Goal: Task Accomplishment & Management: Use online tool/utility

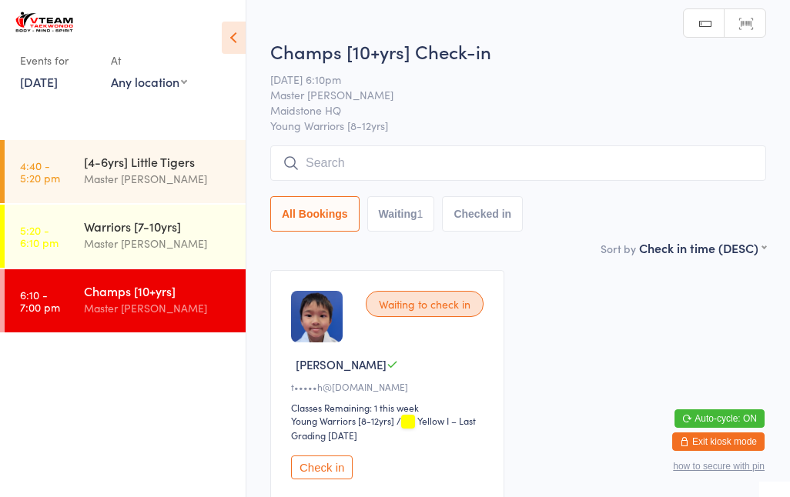
click at [156, 145] on div "[4-6yrs] Little Tigers Master [PERSON_NAME]" at bounding box center [165, 170] width 162 height 61
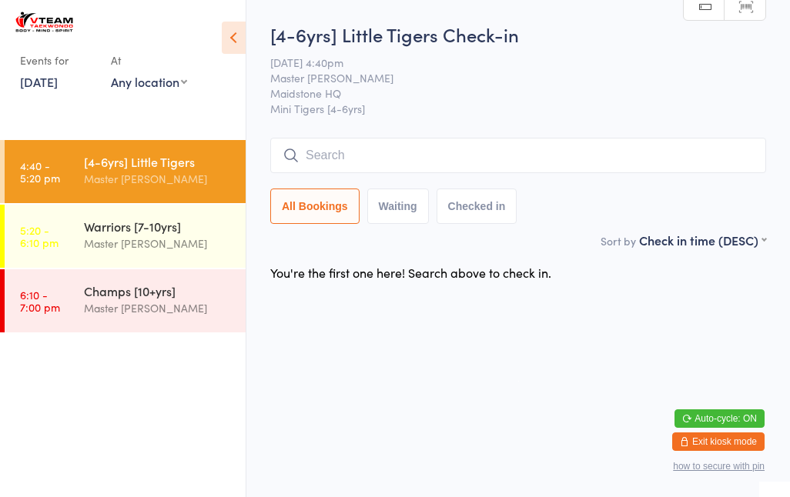
click at [377, 156] on input "search" at bounding box center [518, 155] width 496 height 35
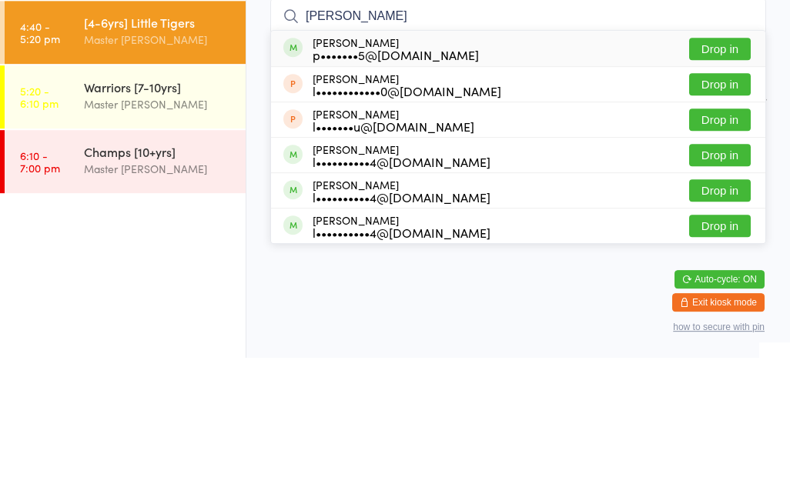
type input "[PERSON_NAME]"
click at [436, 188] on div "p•••••••5@[DOMAIN_NAME]" at bounding box center [396, 194] width 166 height 12
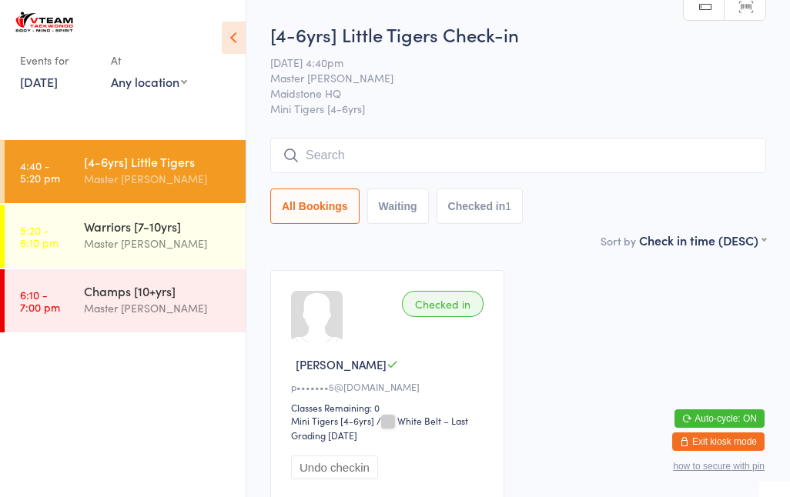
click at [475, 166] on input "search" at bounding box center [518, 155] width 496 height 35
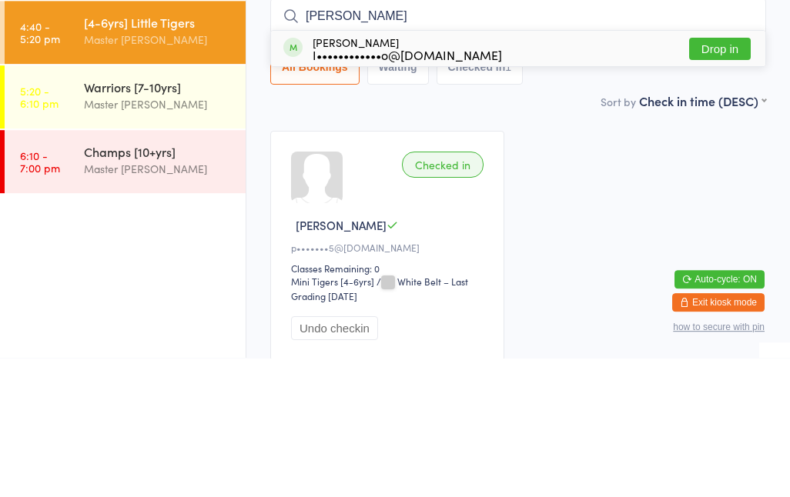
type input "[PERSON_NAME]"
click at [469, 188] on div "I••••••••••••o@[DOMAIN_NAME]" at bounding box center [407, 194] width 189 height 12
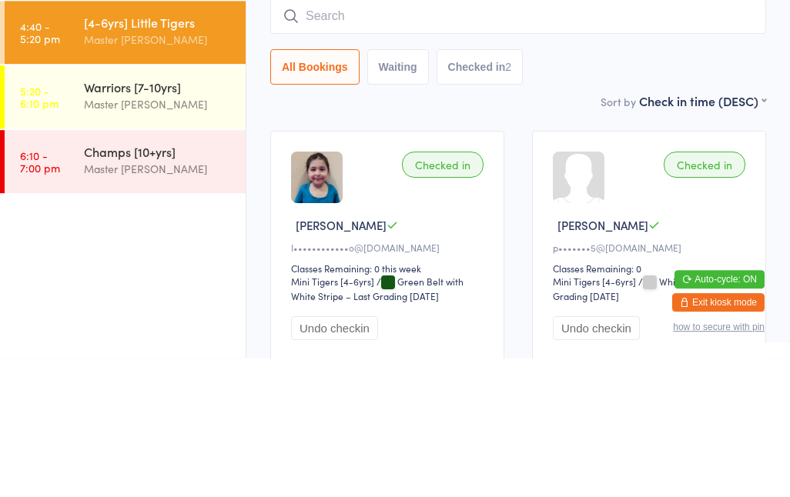
click at [372, 114] on main "[4-6yrs] Little Tigers Check-in [DATE] 4:40pm Master [PERSON_NAME] HQ Mini Tige…" at bounding box center [518, 268] width 496 height 493
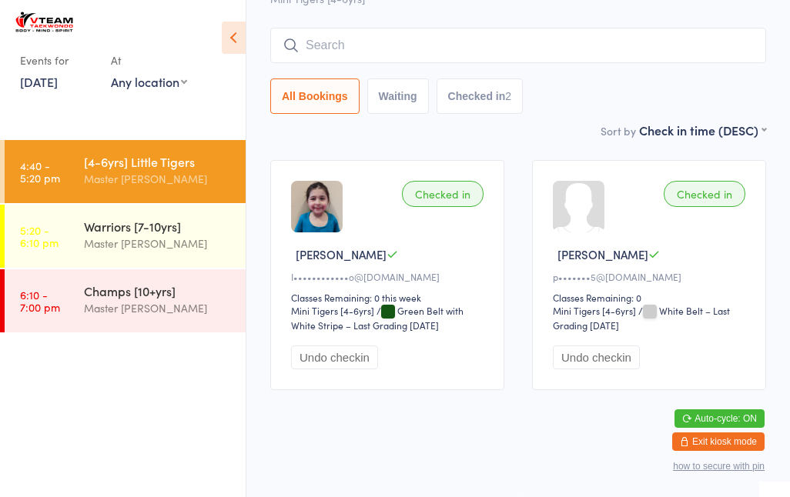
click at [410, 28] on input "search" at bounding box center [518, 45] width 496 height 35
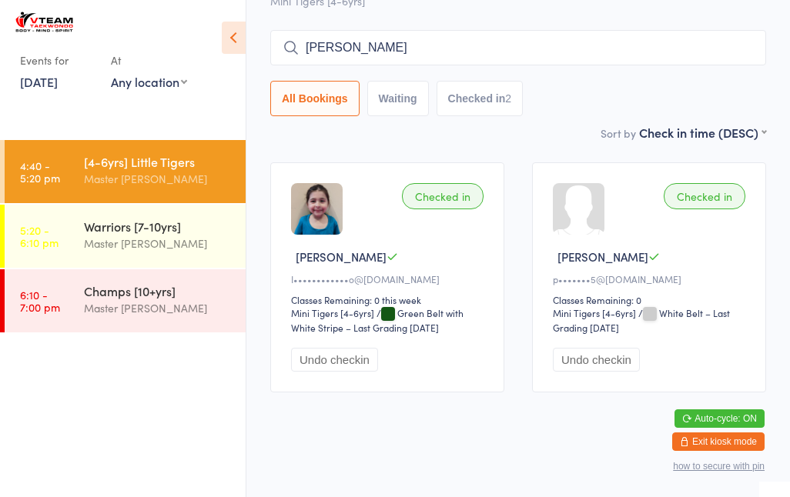
scroll to position [107, 0]
click at [423, 52] on input "[PERSON_NAME]" at bounding box center [518, 48] width 496 height 35
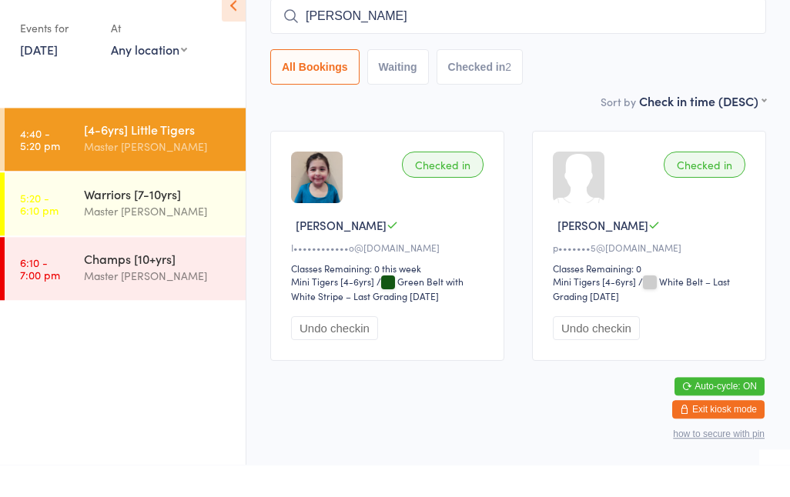
scroll to position [130, 0]
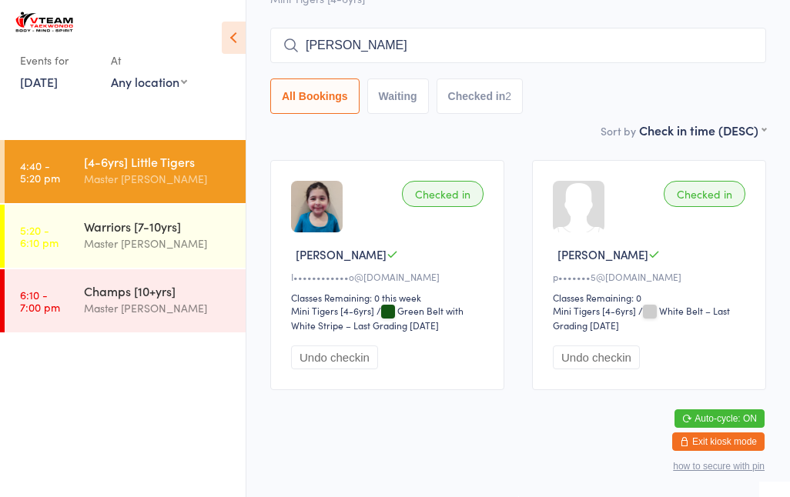
click at [442, 28] on input "[PERSON_NAME]" at bounding box center [518, 45] width 496 height 35
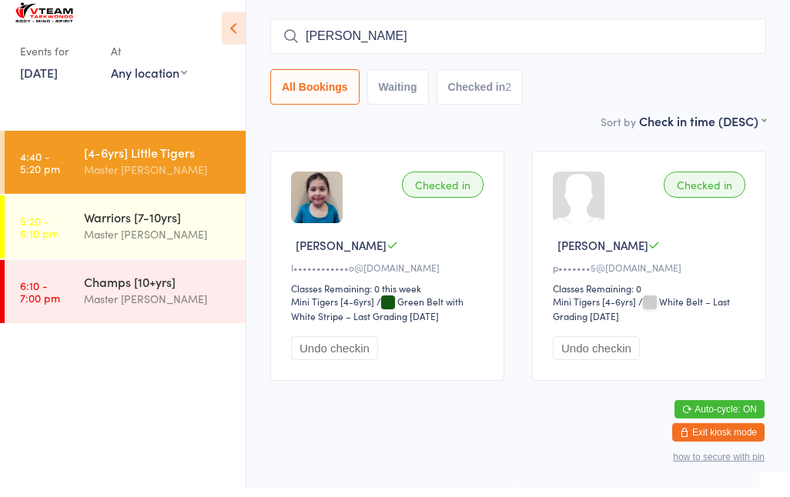
click at [510, 79] on button "Checked in 2" at bounding box center [479, 96] width 87 height 35
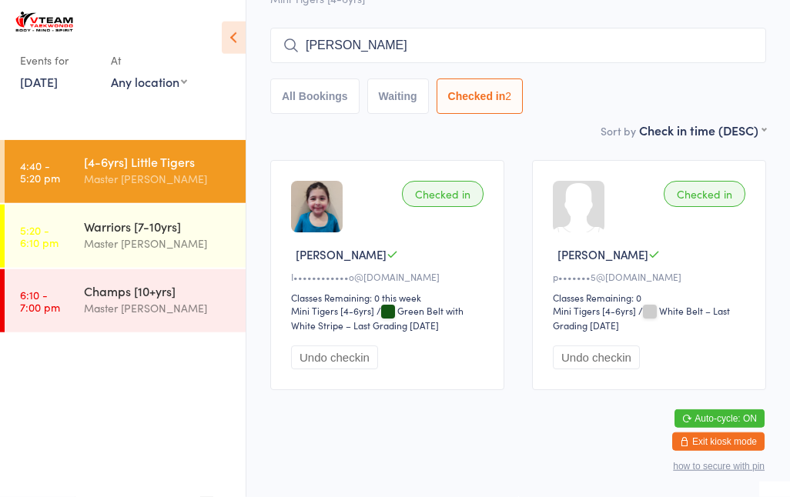
click at [323, 79] on button "All Bookings" at bounding box center [314, 96] width 89 height 35
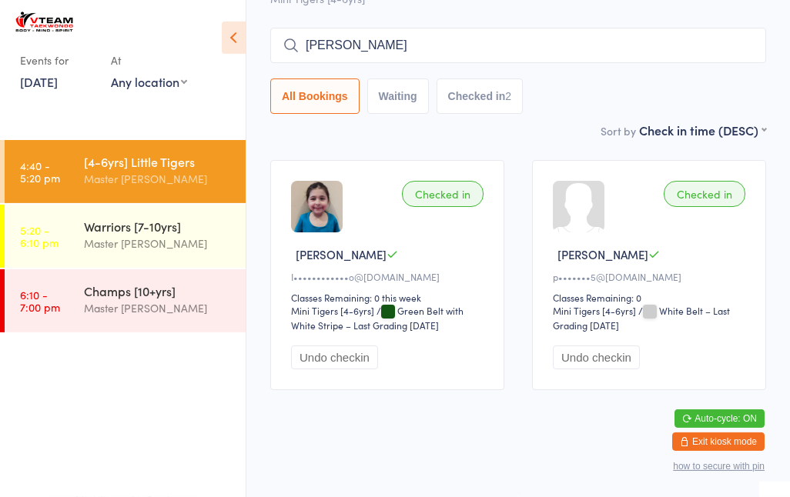
click at [431, 28] on input "[PERSON_NAME]" at bounding box center [518, 45] width 496 height 35
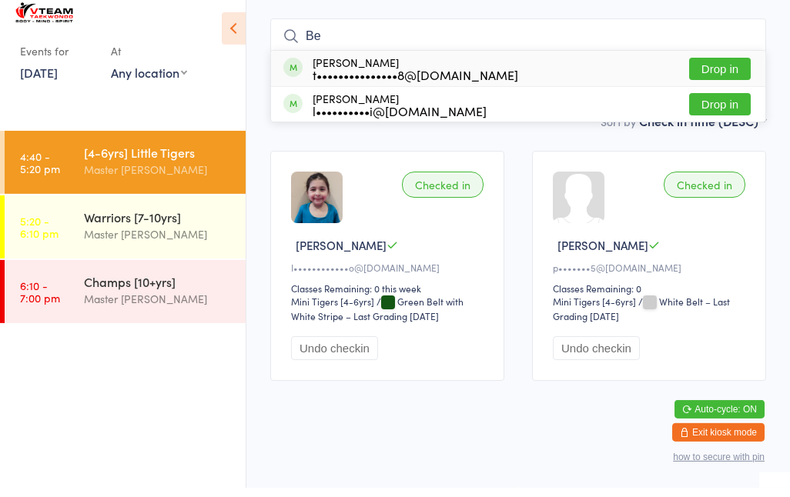
type input "B"
type input "Ben"
click at [529, 60] on div "[PERSON_NAME] t•••••••••••••••8@[DOMAIN_NAME] Drop in" at bounding box center [518, 77] width 494 height 35
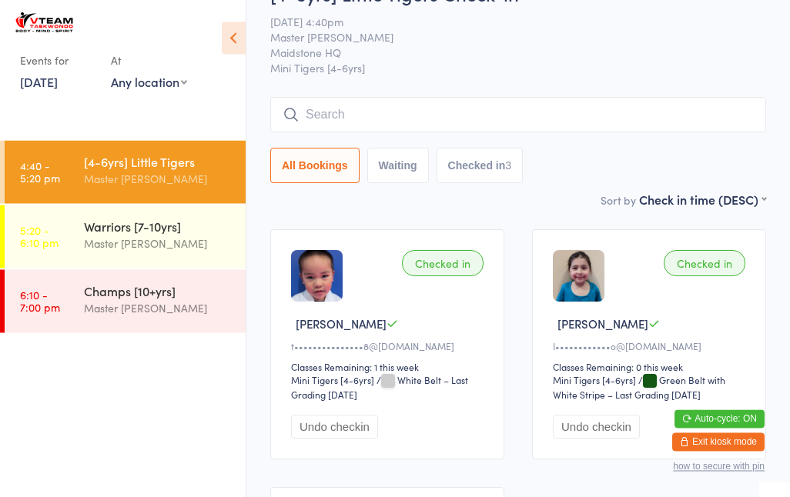
scroll to position [0, 0]
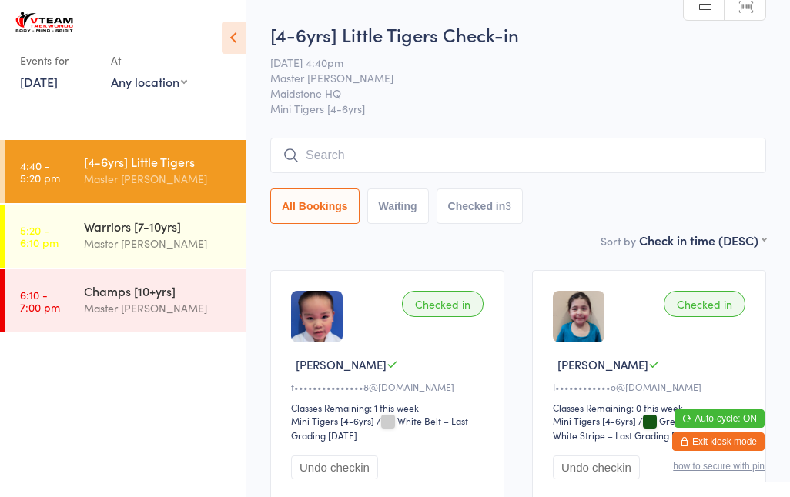
click at [329, 157] on input "search" at bounding box center [518, 155] width 496 height 35
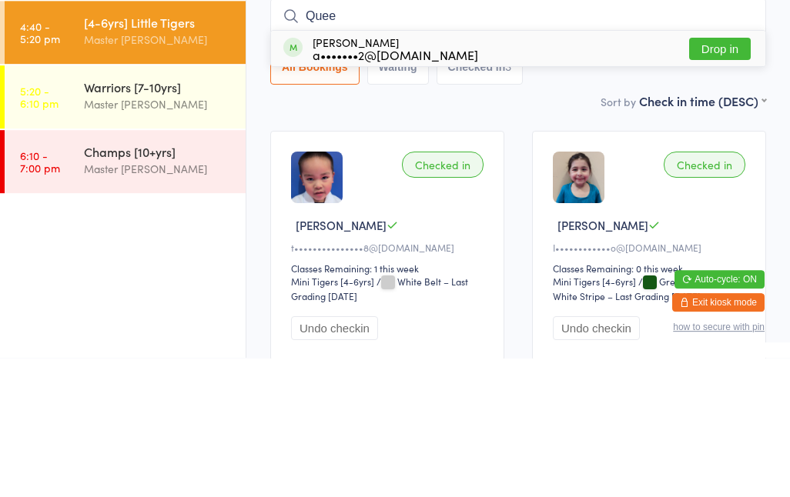
type input "Quee"
click at [510, 170] on div "[PERSON_NAME] a•••••••2@[DOMAIN_NAME] Drop in" at bounding box center [518, 187] width 494 height 35
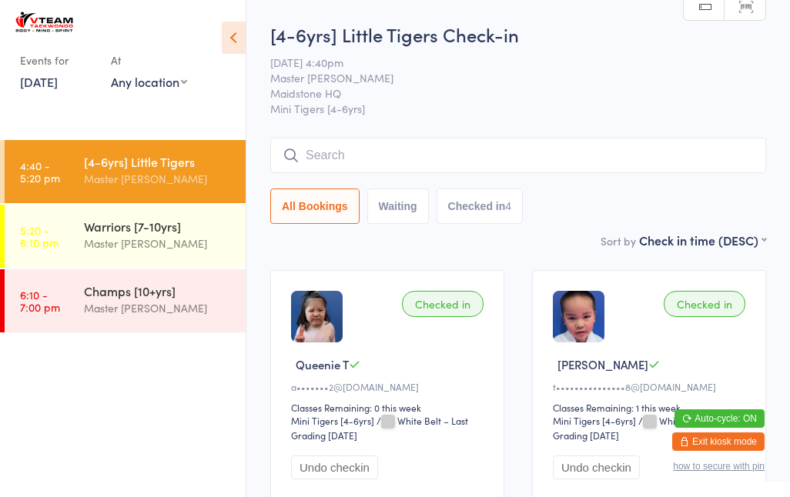
click at [394, 153] on input "search" at bounding box center [518, 155] width 496 height 35
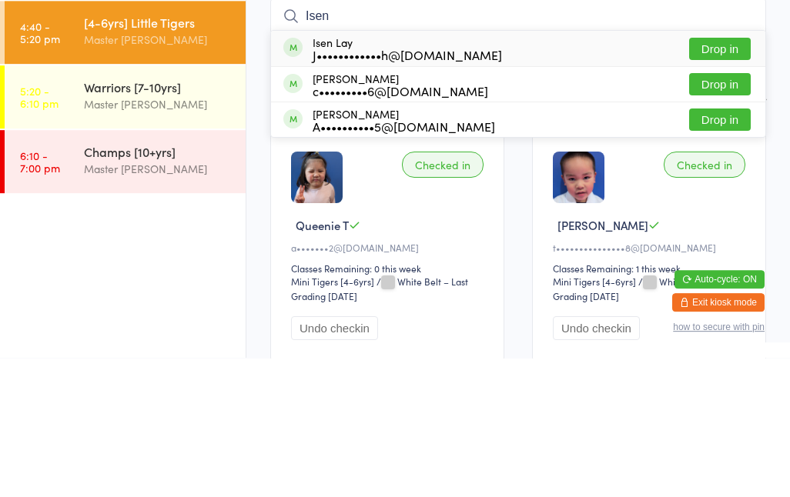
type input "Isen"
click at [505, 170] on div "Isen Lay J••••••••••••h@[DOMAIN_NAME] Drop in" at bounding box center [518, 187] width 494 height 35
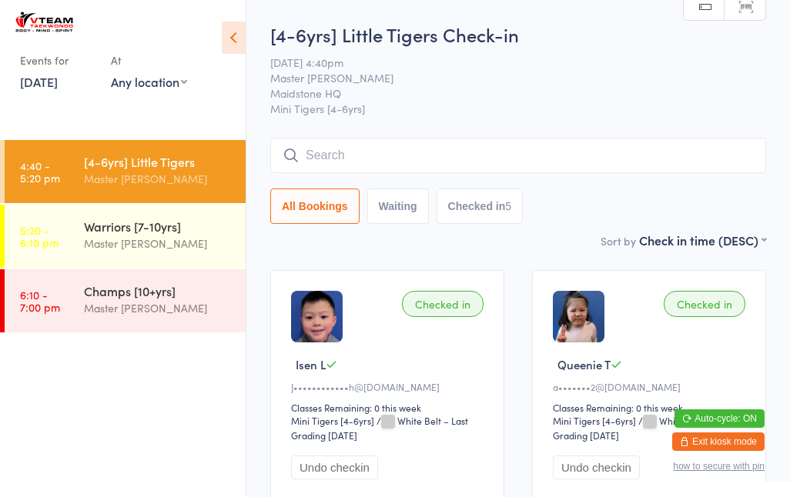
click at [346, 166] on input "search" at bounding box center [518, 155] width 496 height 35
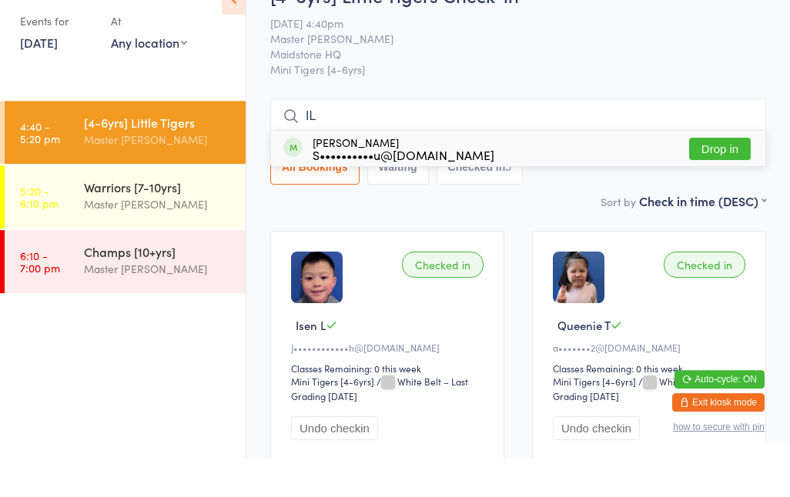
type input "I"
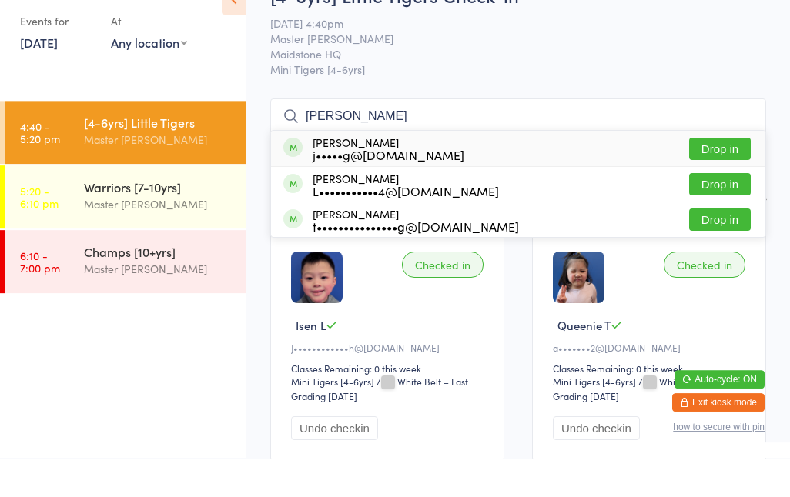
type input "[PERSON_NAME]"
click at [384, 224] on div "L•••••••••••4@[DOMAIN_NAME]" at bounding box center [406, 230] width 186 height 12
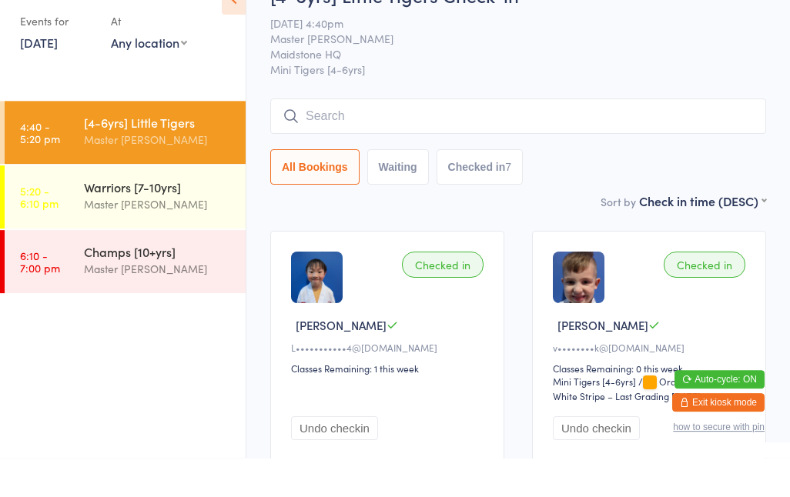
click at [192, 235] on div "Master [PERSON_NAME]" at bounding box center [158, 244] width 149 height 18
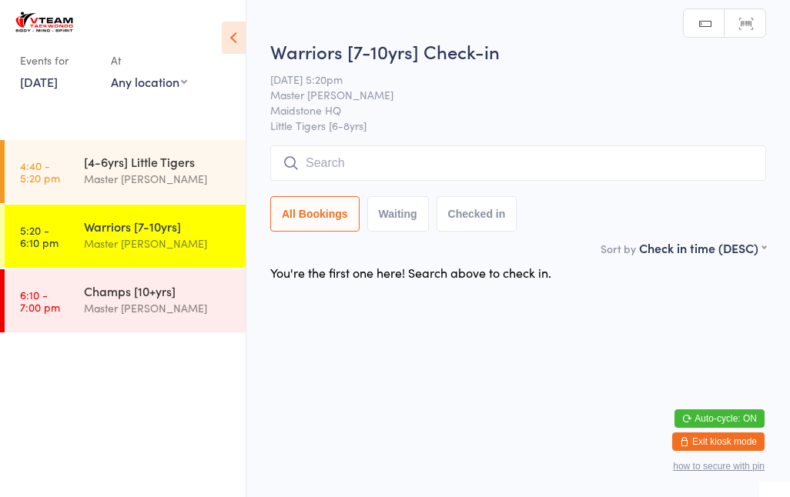
click at [426, 166] on input "search" at bounding box center [518, 162] width 496 height 35
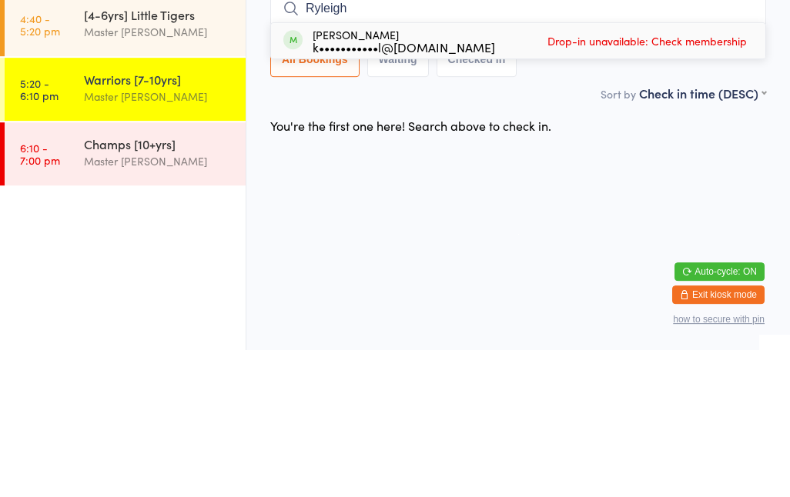
type input "Ryleigh"
click at [456, 170] on div "[PERSON_NAME] k•••••••••••l@[DOMAIN_NAME] Drop-in unavailable: Check membership" at bounding box center [518, 187] width 494 height 35
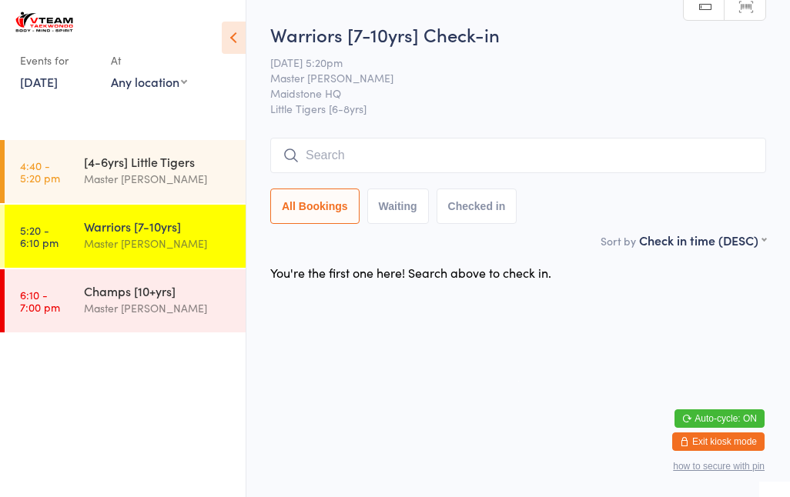
click at [505, 145] on input "search" at bounding box center [518, 155] width 496 height 35
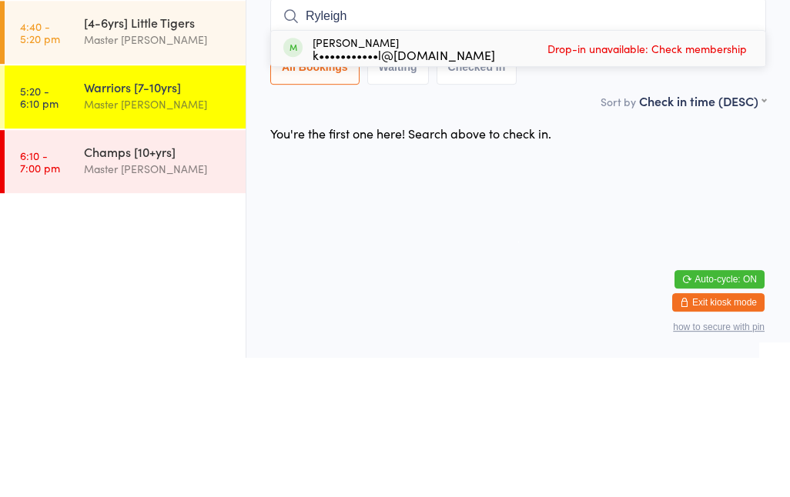
type input "Ryleigh"
click at [433, 188] on div "k•••••••••••l@[DOMAIN_NAME]" at bounding box center [404, 194] width 182 height 12
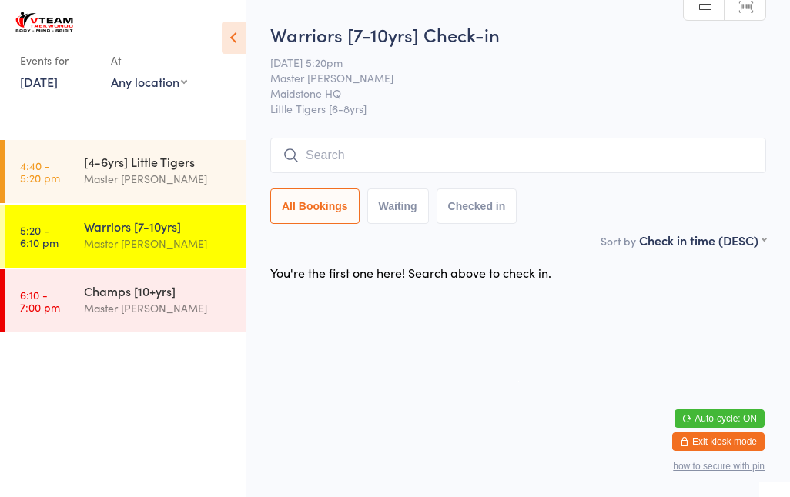
click at [203, 249] on div "Master [PERSON_NAME]" at bounding box center [158, 244] width 149 height 18
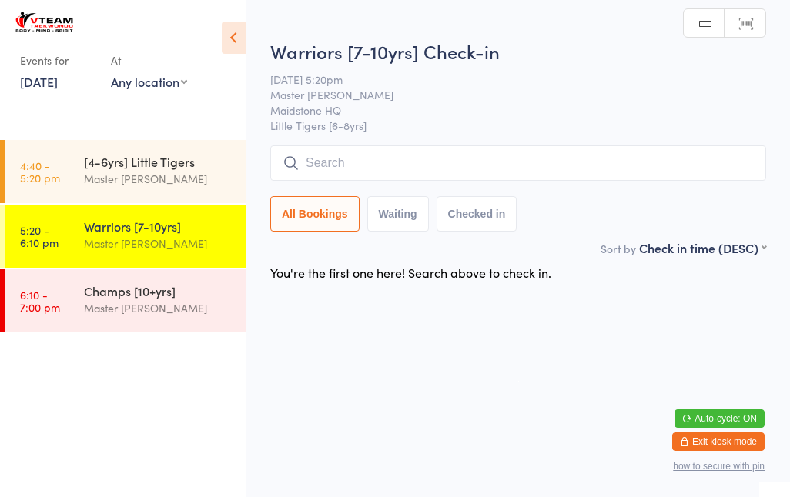
click at [526, 177] on input "search" at bounding box center [518, 162] width 496 height 35
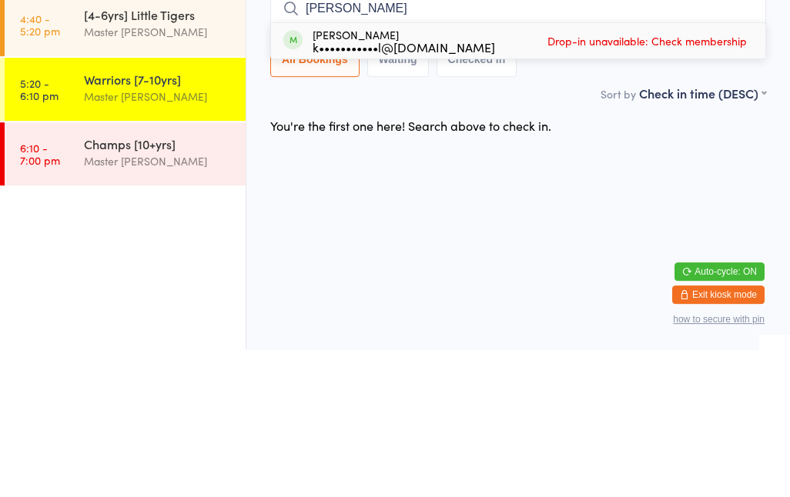
type input "[PERSON_NAME]"
click at [575, 176] on span "Drop-in unavailable: Check membership" at bounding box center [646, 187] width 207 height 23
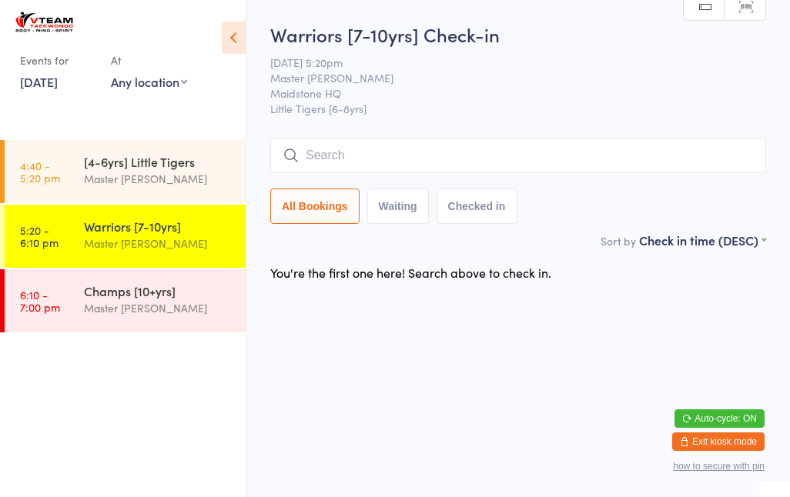
click at [568, 173] on input "search" at bounding box center [518, 155] width 496 height 35
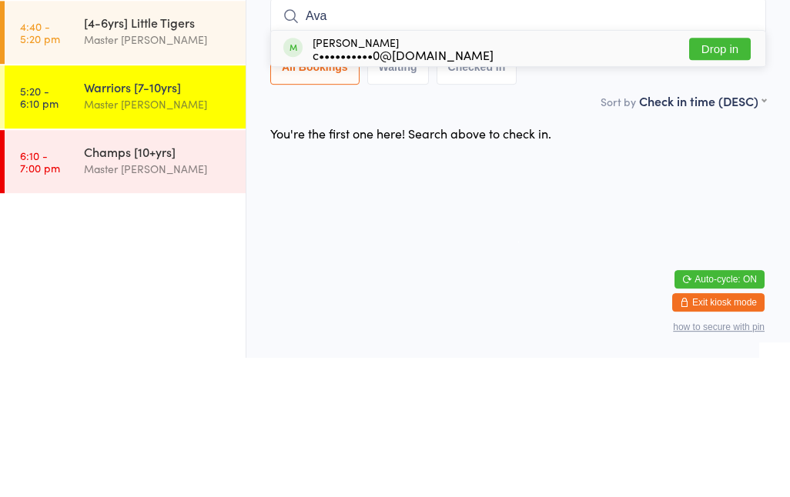
type input "Ava"
click at [731, 177] on button "Drop in" at bounding box center [720, 188] width 62 height 22
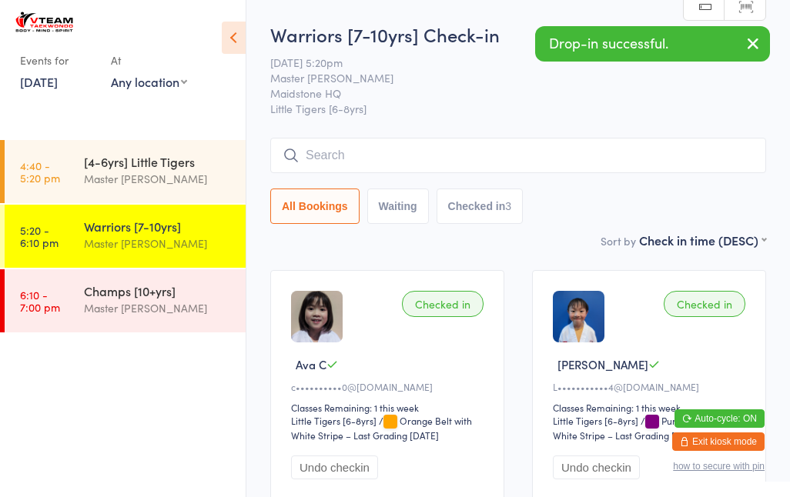
click at [390, 155] on input "search" at bounding box center [518, 155] width 496 height 35
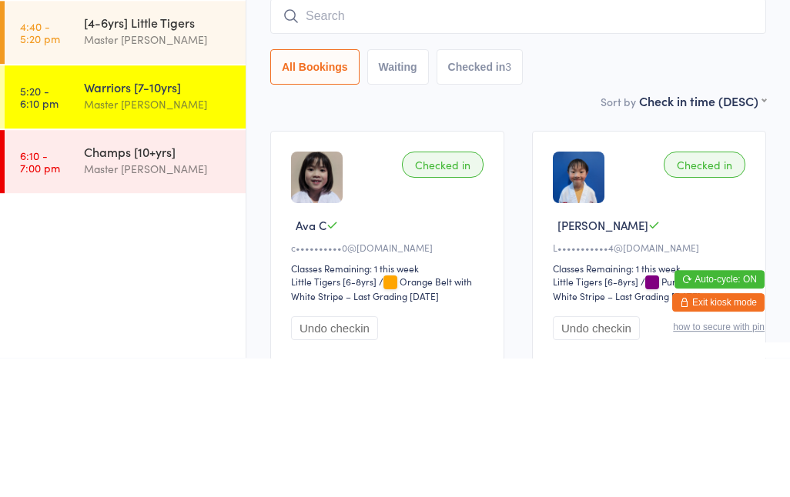
click at [627, 270] on div "Checked in [PERSON_NAME]•••••••••••4@[DOMAIN_NAME] Classes Remaining: 1 this we…" at bounding box center [649, 385] width 234 height 230
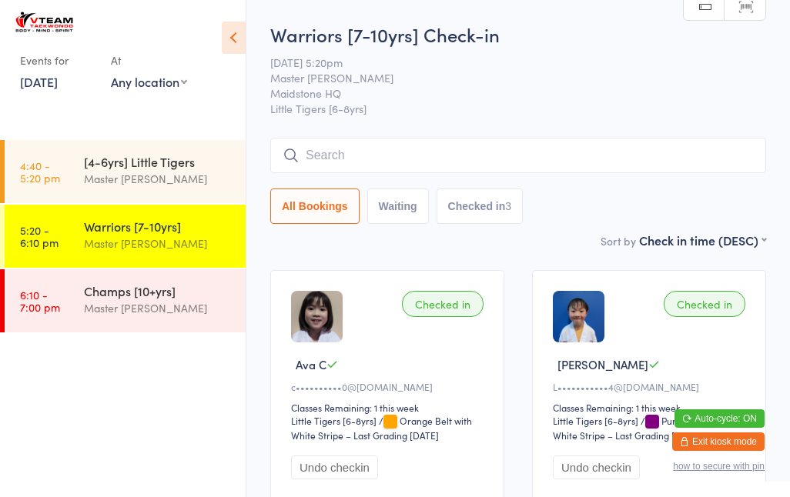
click at [434, 165] on input "search" at bounding box center [518, 155] width 496 height 35
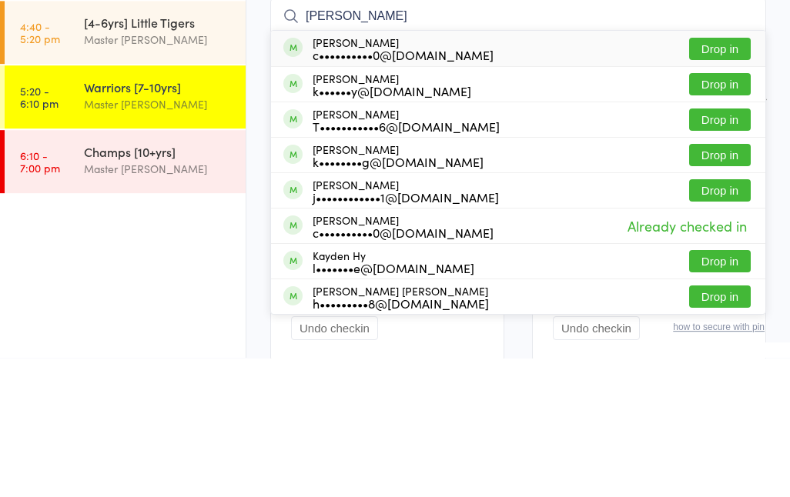
type input "[PERSON_NAME]"
click at [732, 177] on button "Drop in" at bounding box center [720, 188] width 62 height 22
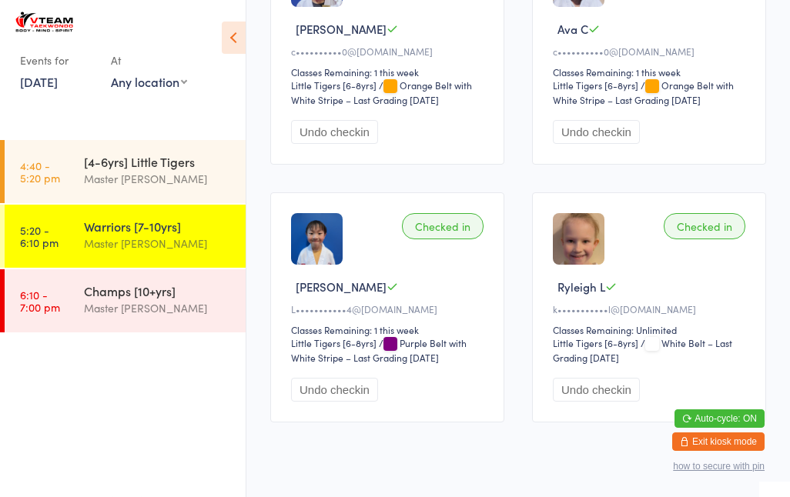
scroll to position [335, 0]
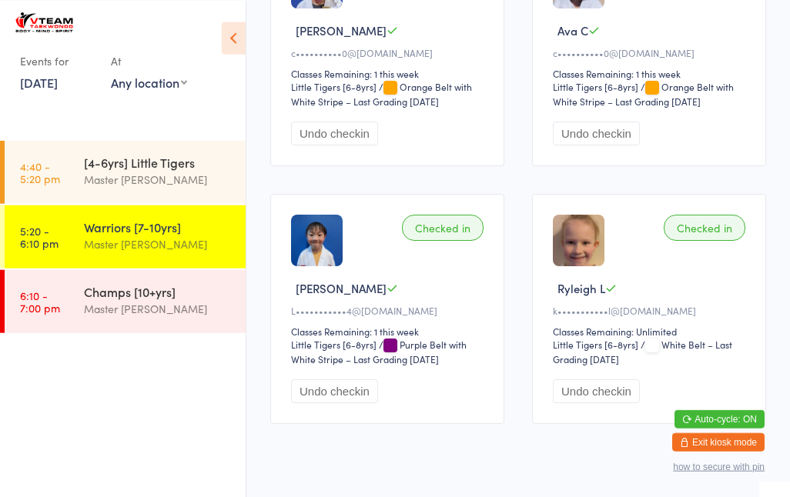
click at [200, 317] on div "Master [PERSON_NAME]" at bounding box center [158, 308] width 149 height 18
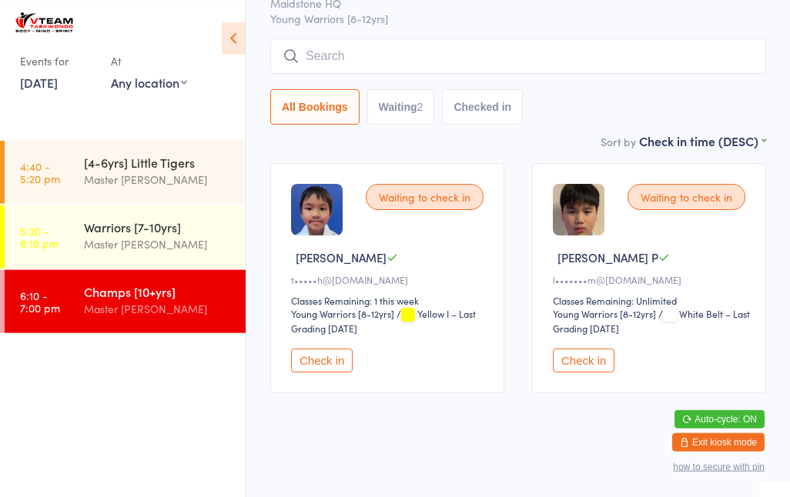
scroll to position [108, 0]
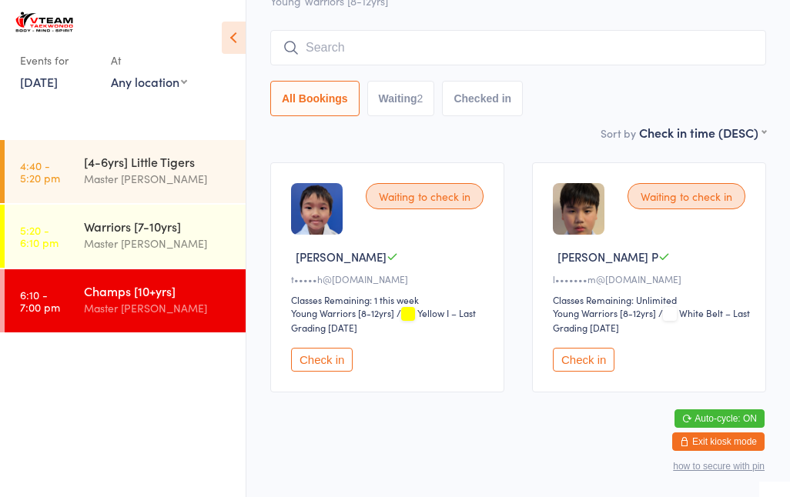
click at [41, 241] on time "5:20 - 6:10 pm" at bounding box center [39, 236] width 38 height 25
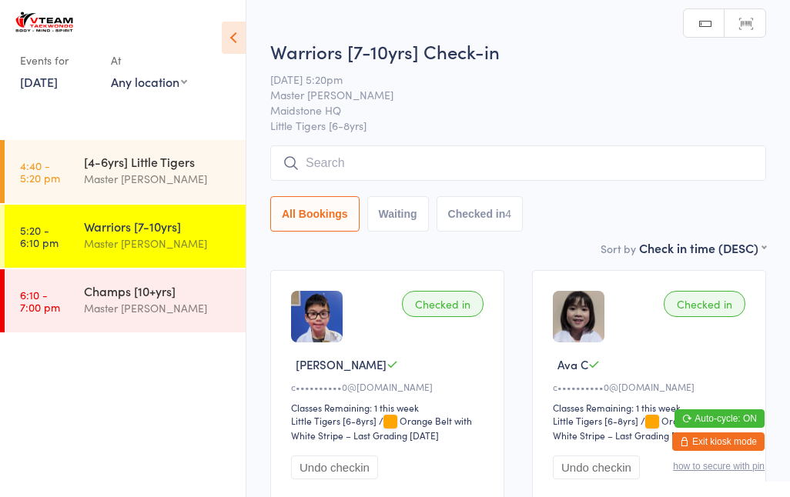
click at [102, 174] on div "Master [PERSON_NAME]" at bounding box center [158, 179] width 149 height 18
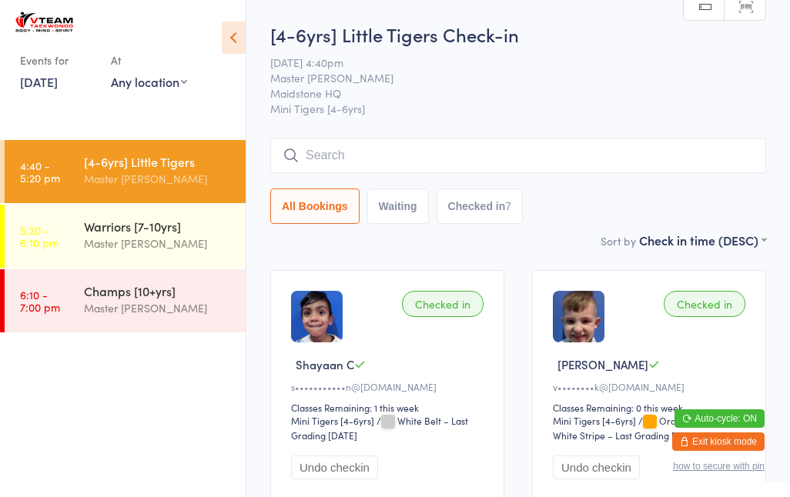
click at [153, 246] on div "Master [PERSON_NAME]" at bounding box center [158, 244] width 149 height 18
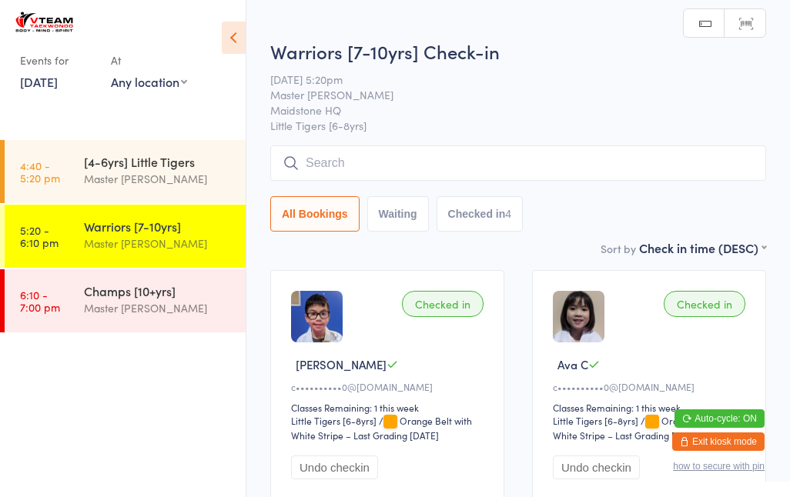
click at [182, 90] on select "Any location [GEOGRAPHIC_DATA] HQ" at bounding box center [149, 81] width 76 height 17
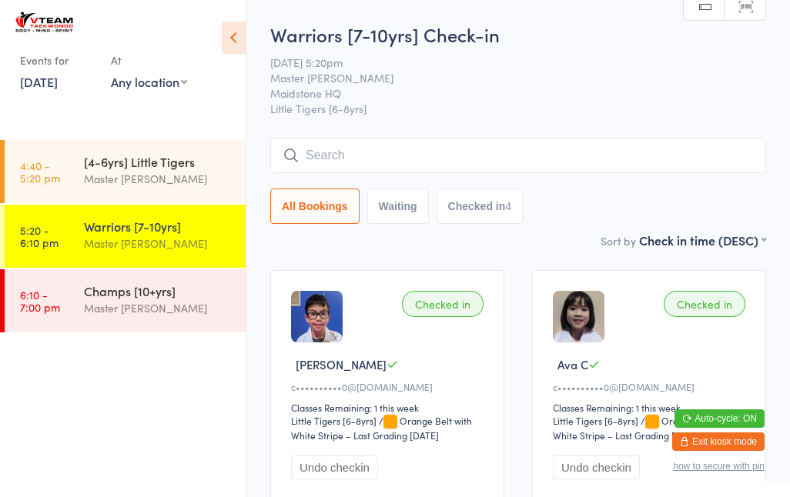
click at [475, 152] on input "search" at bounding box center [518, 155] width 496 height 35
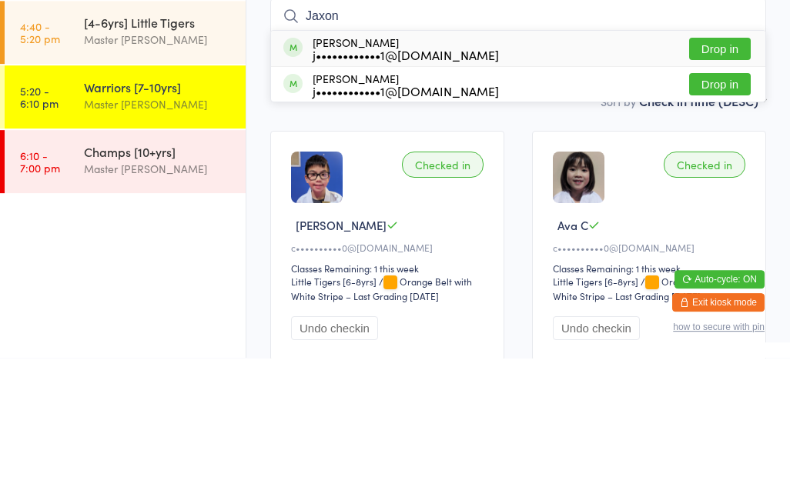
type input "Jaxon"
click at [719, 177] on button "Drop in" at bounding box center [720, 188] width 62 height 22
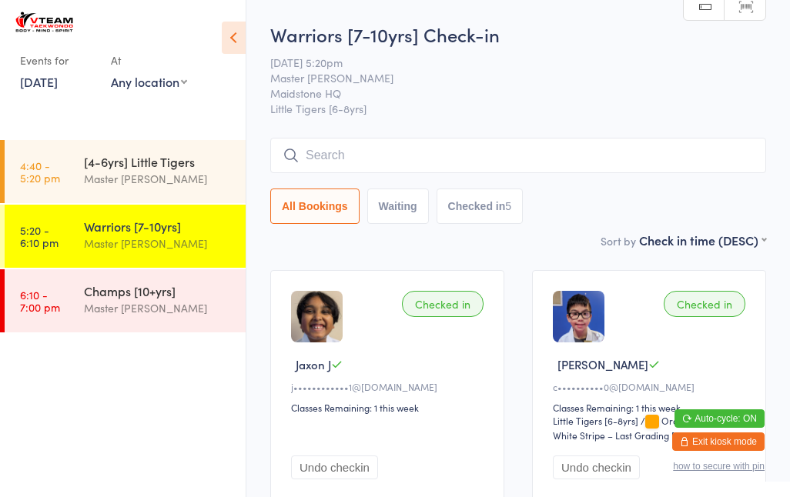
click at [317, 166] on input "search" at bounding box center [518, 155] width 496 height 35
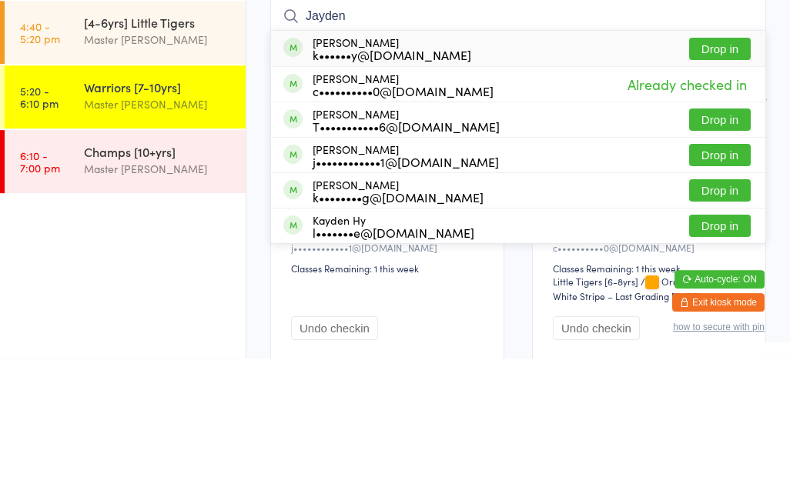
type input "Jayden"
click at [713, 283] on button "Drop in" at bounding box center [720, 294] width 62 height 22
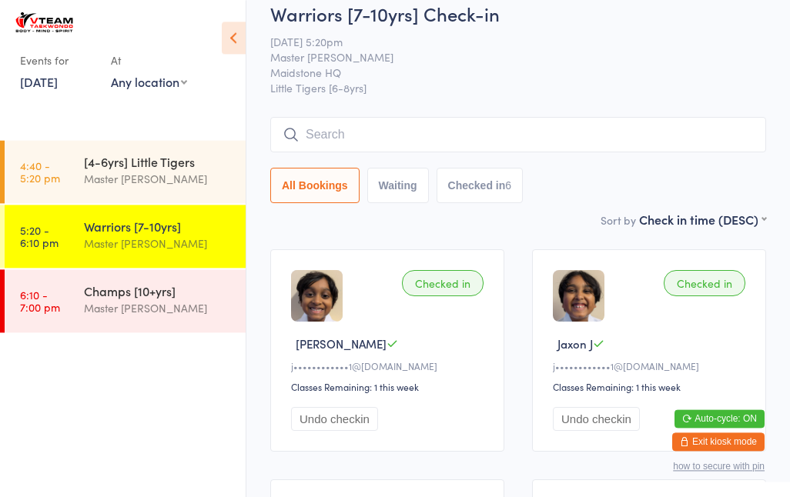
scroll to position [21, 0]
click at [60, 304] on link "6:10 - 7:00 pm Champs [10+yrs] Master [PERSON_NAME]" at bounding box center [125, 300] width 241 height 63
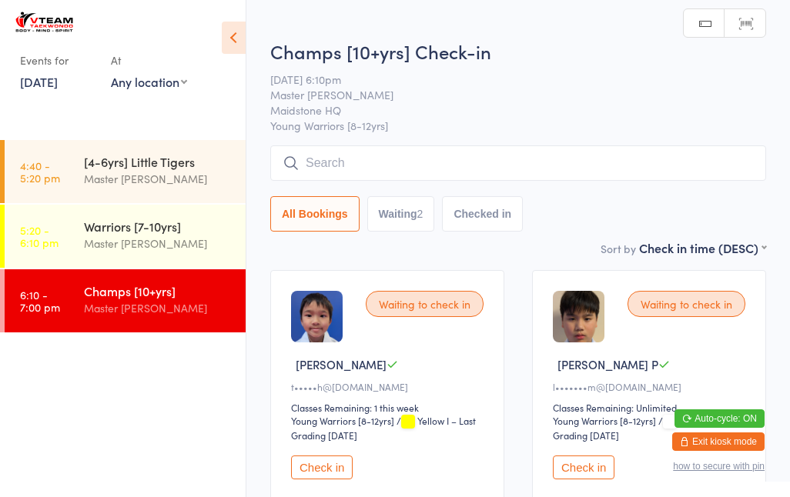
click at [66, 236] on link "5:20 - 6:10 pm Warriors [7-10yrs] Master [PERSON_NAME]" at bounding box center [125, 236] width 241 height 63
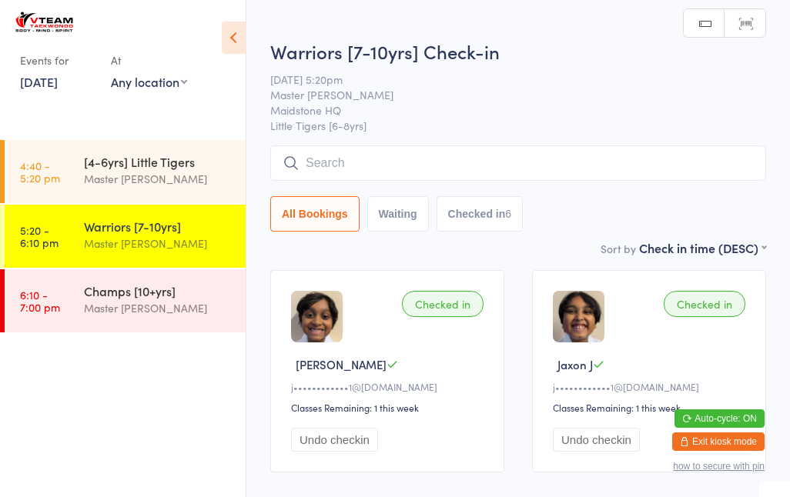
click at [552, 180] on input "search" at bounding box center [518, 162] width 496 height 35
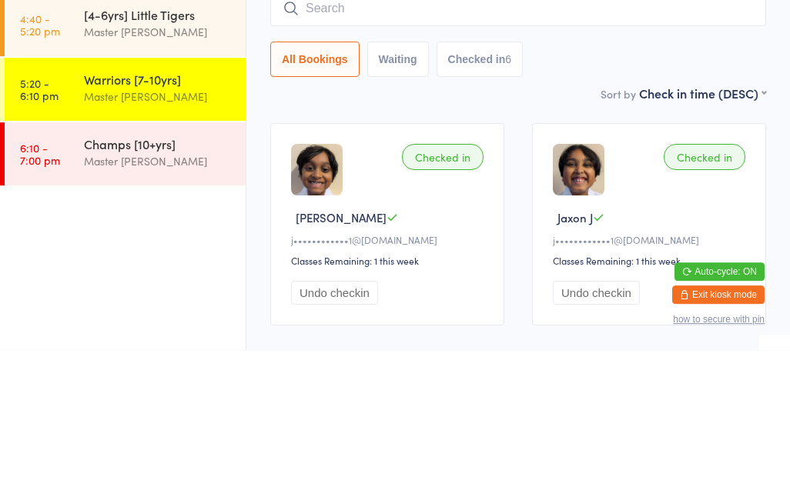
click at [485, 270] on div "Checked in [PERSON_NAME] J j••••••••••••1@[DOMAIN_NAME] Classes Remaining: 1 th…" at bounding box center [387, 371] width 234 height 202
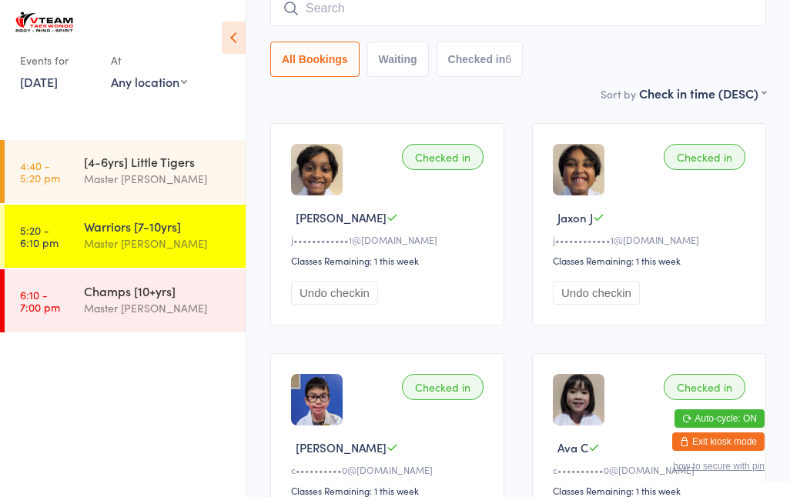
click at [135, 172] on div "Master [PERSON_NAME]" at bounding box center [158, 179] width 149 height 18
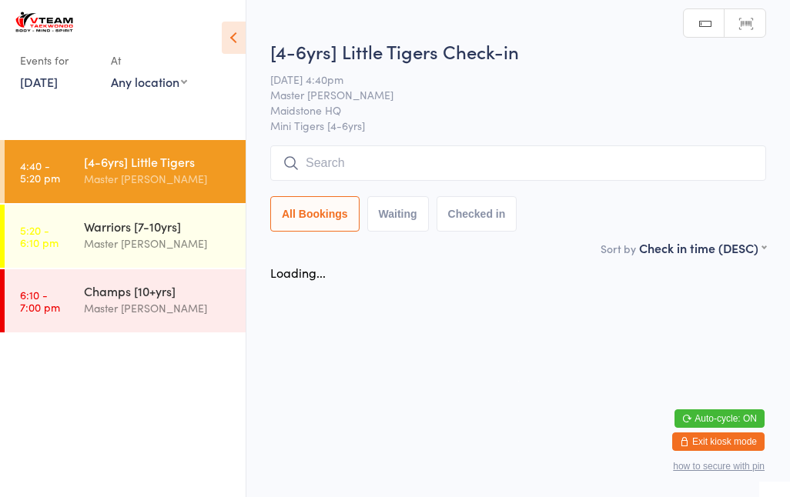
click at [134, 314] on div "Master [PERSON_NAME]" at bounding box center [158, 308] width 149 height 18
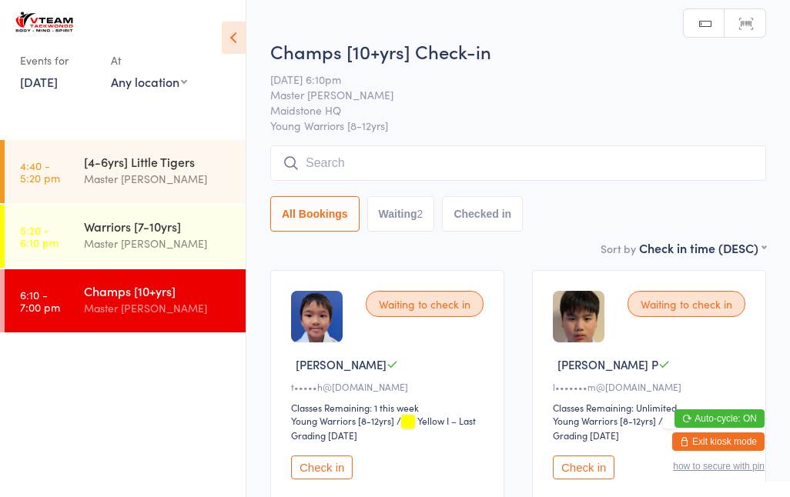
click at [389, 224] on button "Waiting 2" at bounding box center [401, 213] width 68 height 35
select select "0"
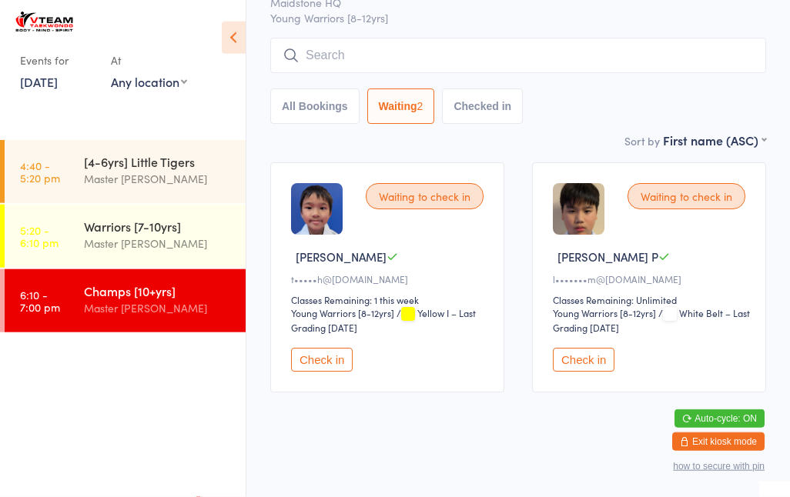
scroll to position [108, 0]
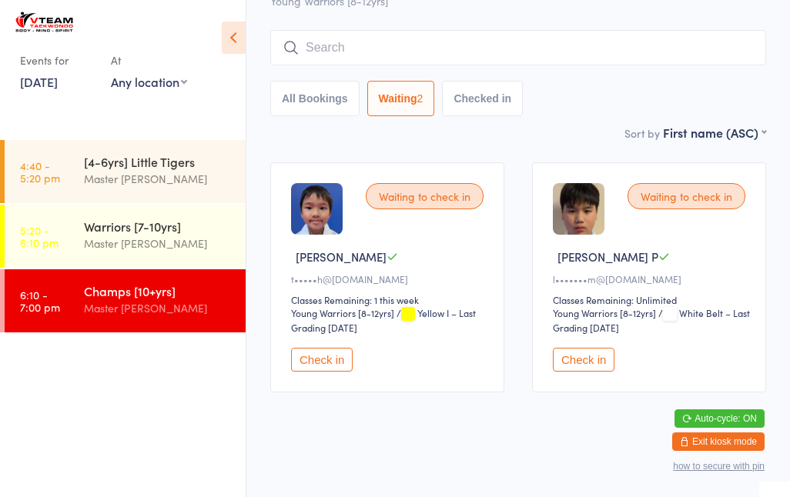
click at [129, 249] on div "Master [PERSON_NAME]" at bounding box center [158, 244] width 149 height 18
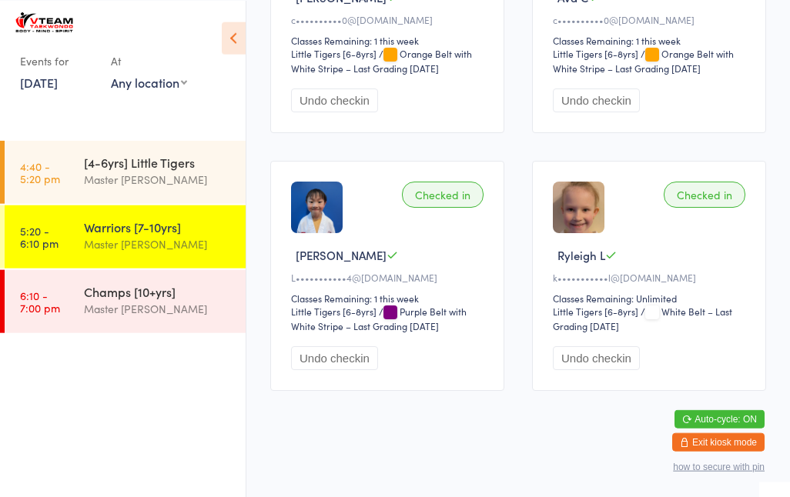
scroll to position [606, 0]
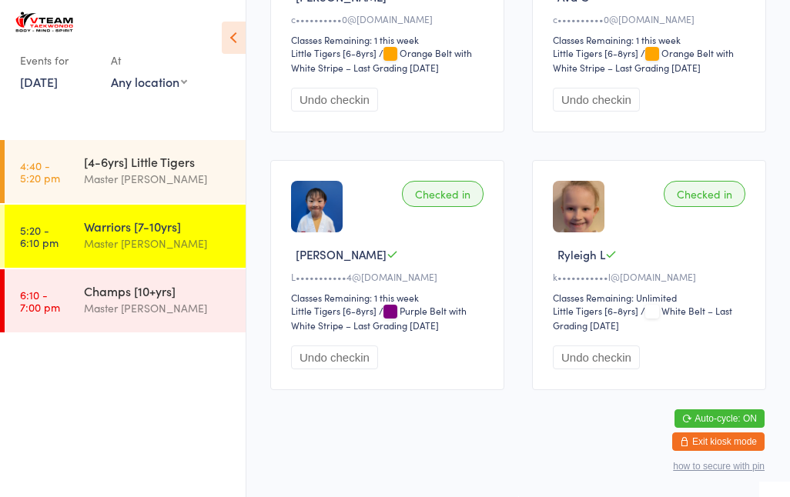
click at [162, 295] on div "Champs [10+yrs]" at bounding box center [158, 291] width 149 height 17
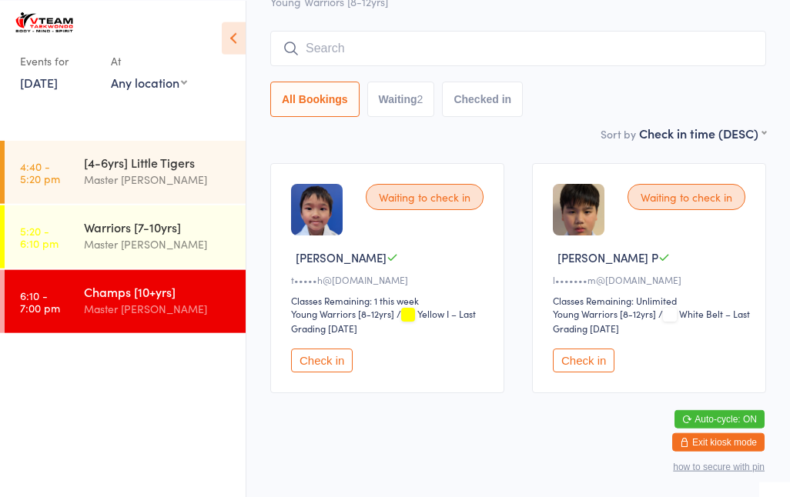
scroll to position [108, 0]
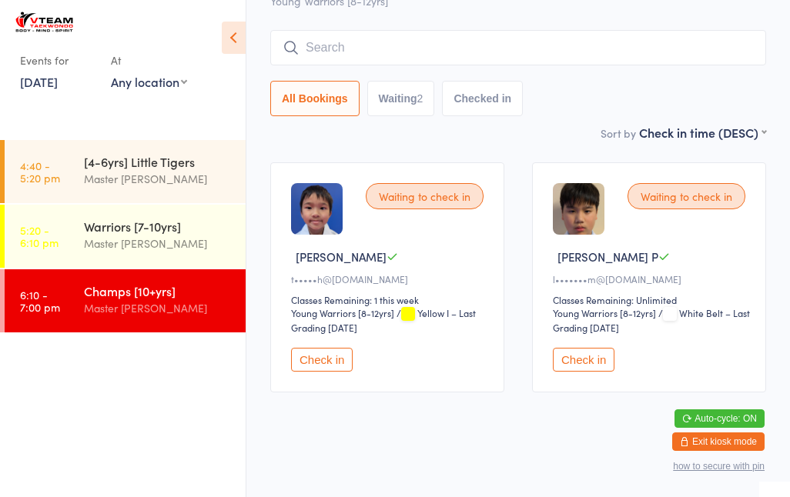
click at [153, 263] on div "Warriors [7-10yrs] Master [PERSON_NAME]" at bounding box center [165, 235] width 162 height 61
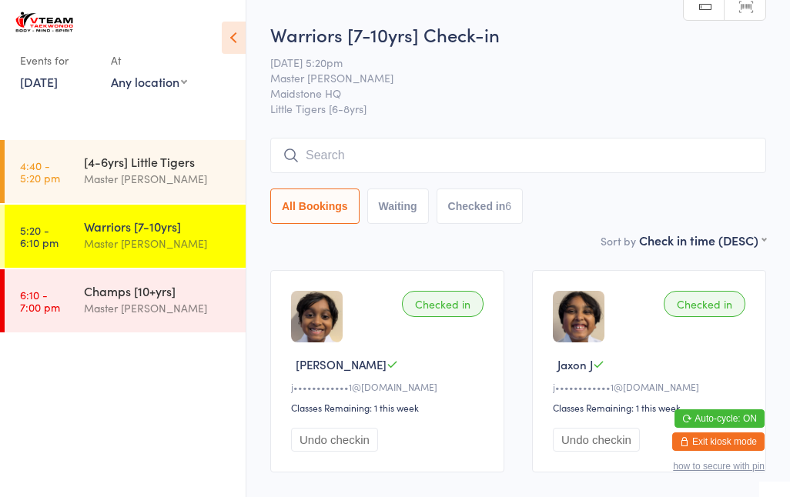
click at [367, 144] on input "search" at bounding box center [518, 155] width 496 height 35
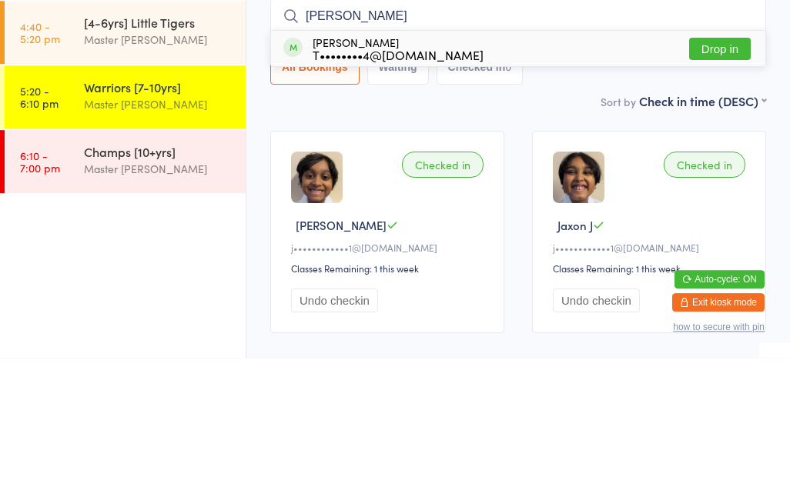
type input "[PERSON_NAME]"
click at [383, 188] on div "T••••••••4@[DOMAIN_NAME]" at bounding box center [398, 194] width 171 height 12
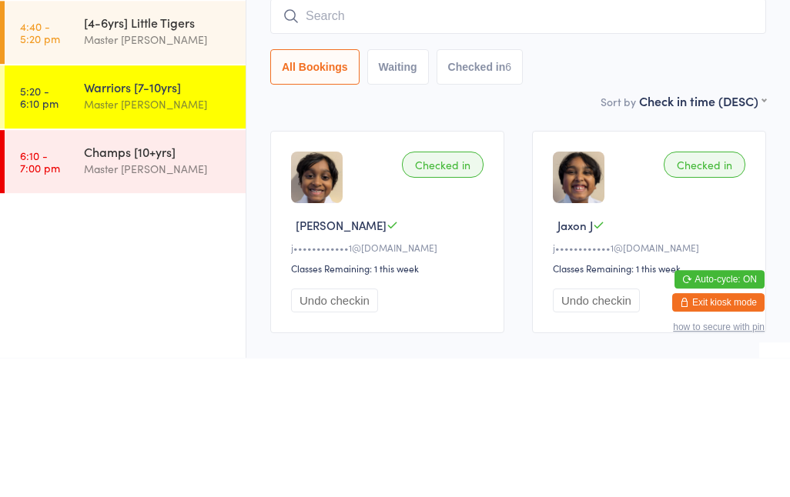
scroll to position [139, 0]
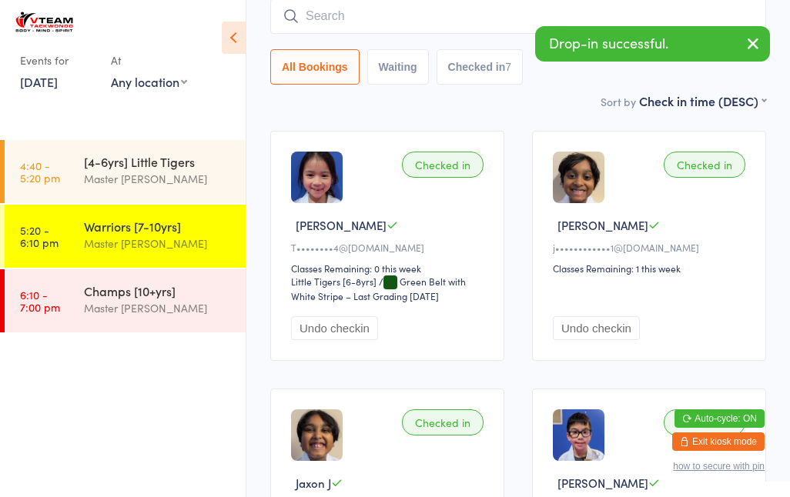
click at [379, 25] on input "search" at bounding box center [518, 15] width 496 height 35
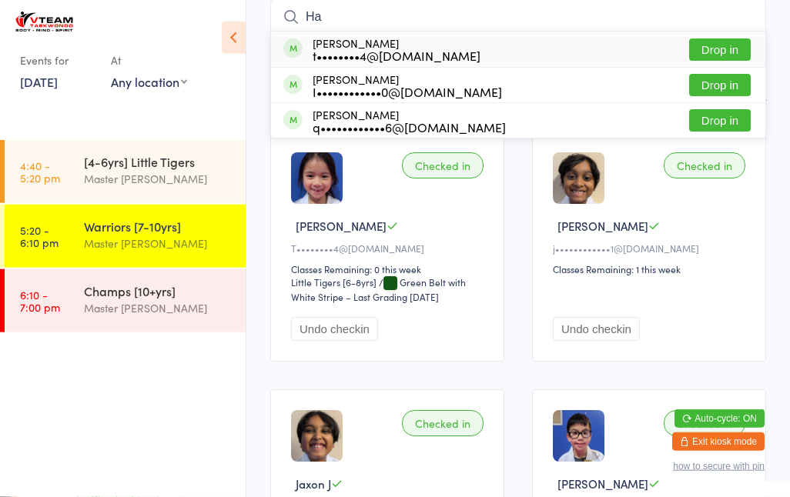
type input "H"
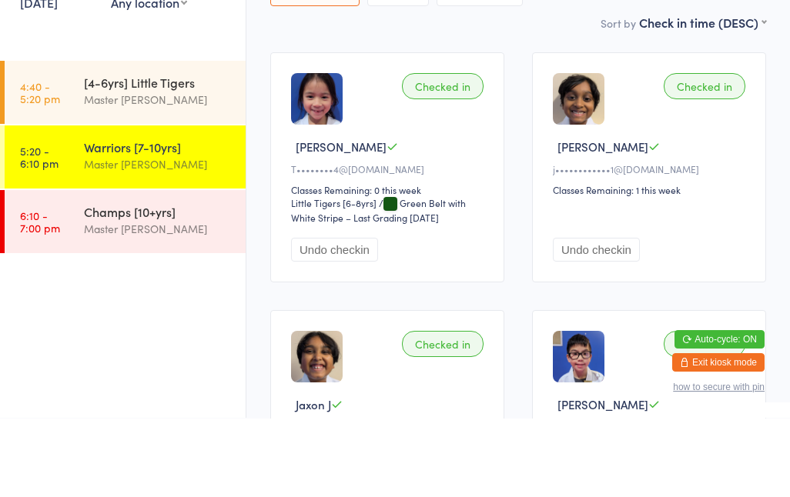
click at [396, 242] on div "T••••••••4@[DOMAIN_NAME]" at bounding box center [389, 248] width 197 height 13
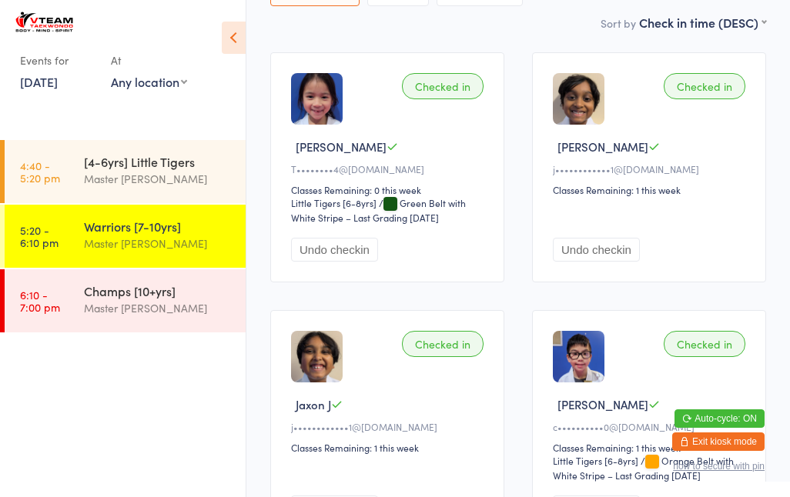
click at [352, 262] on button "Undo checkin" at bounding box center [334, 250] width 87 height 24
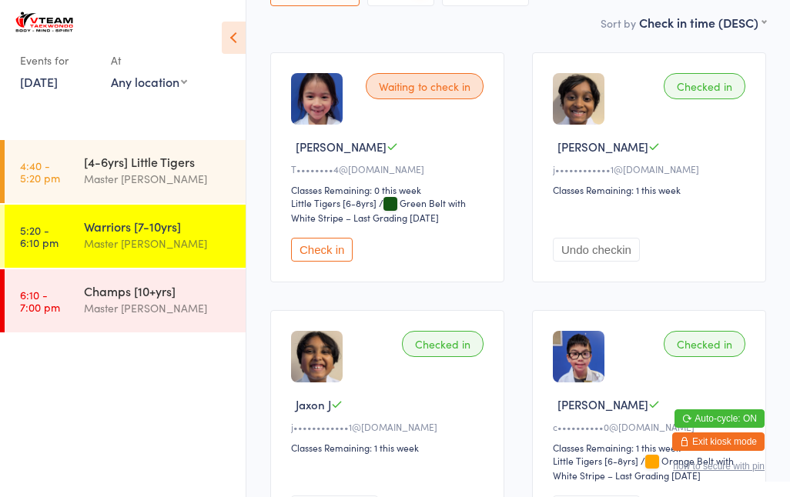
click at [346, 262] on button "Check in" at bounding box center [322, 250] width 62 height 24
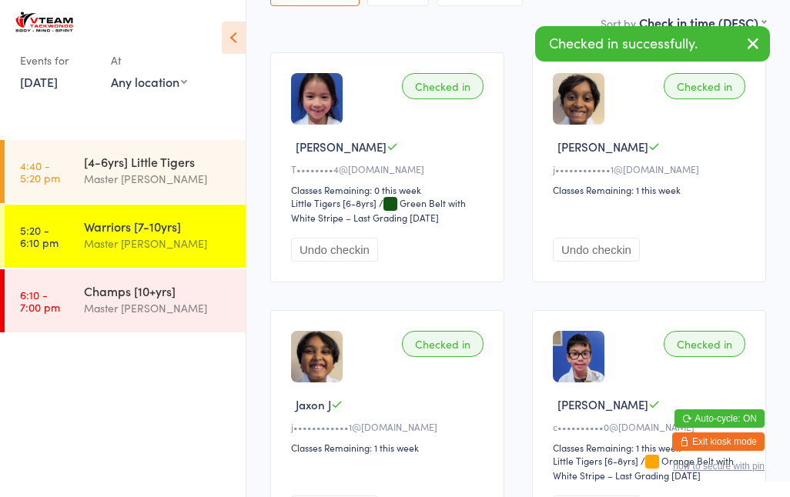
click at [344, 261] on button "Undo checkin" at bounding box center [334, 250] width 87 height 24
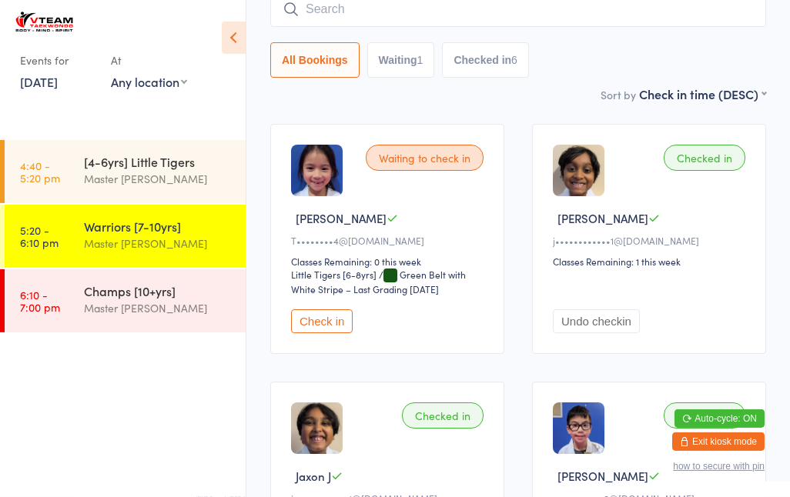
scroll to position [152, 0]
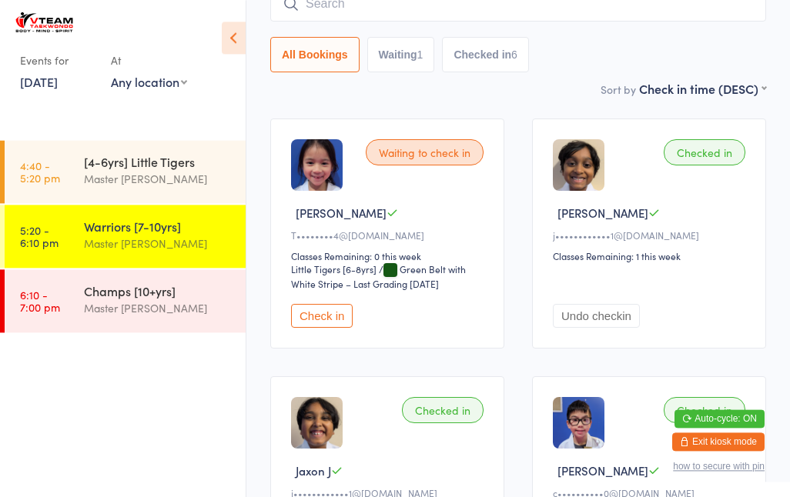
click at [145, 309] on div "Master [PERSON_NAME]" at bounding box center [158, 308] width 149 height 18
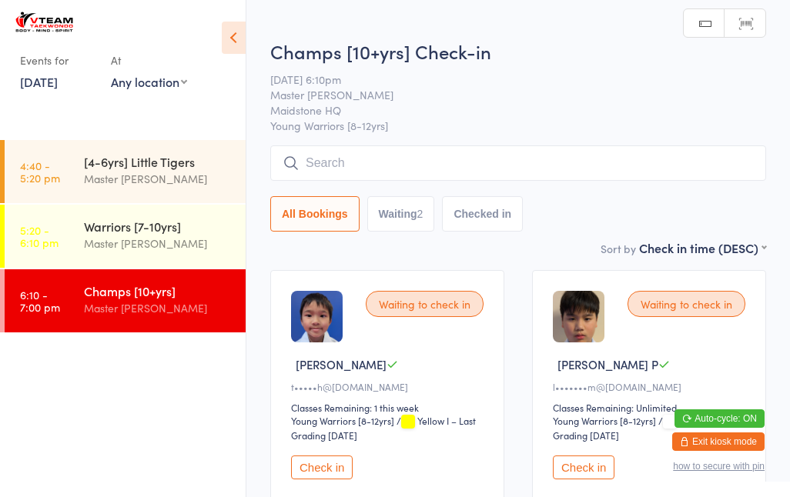
click at [166, 232] on div "Warriors [7-10yrs]" at bounding box center [158, 226] width 149 height 17
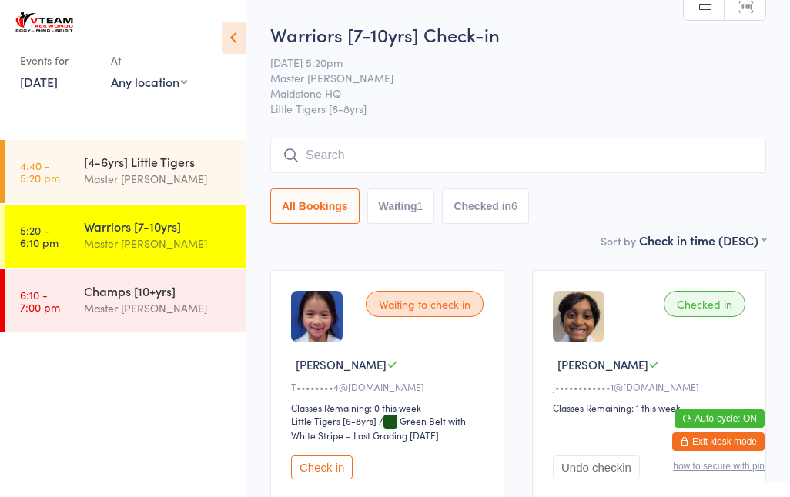
click at [313, 148] on input "search" at bounding box center [518, 155] width 496 height 35
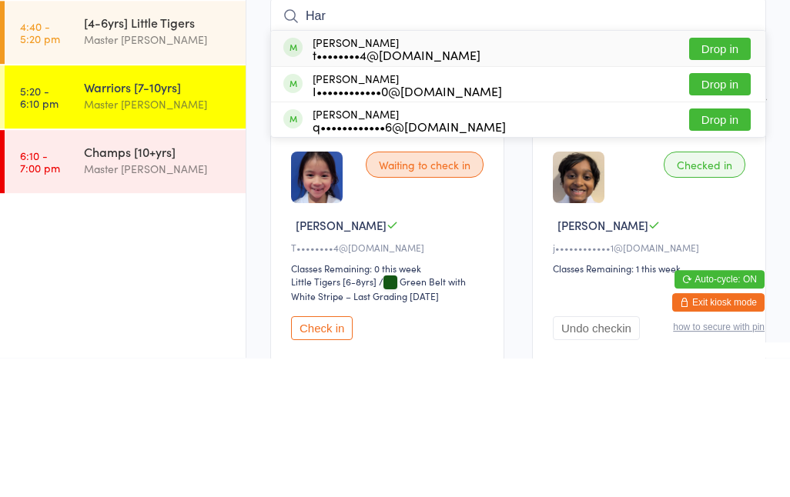
type input "Har"
click at [735, 177] on button "Drop in" at bounding box center [720, 188] width 62 height 22
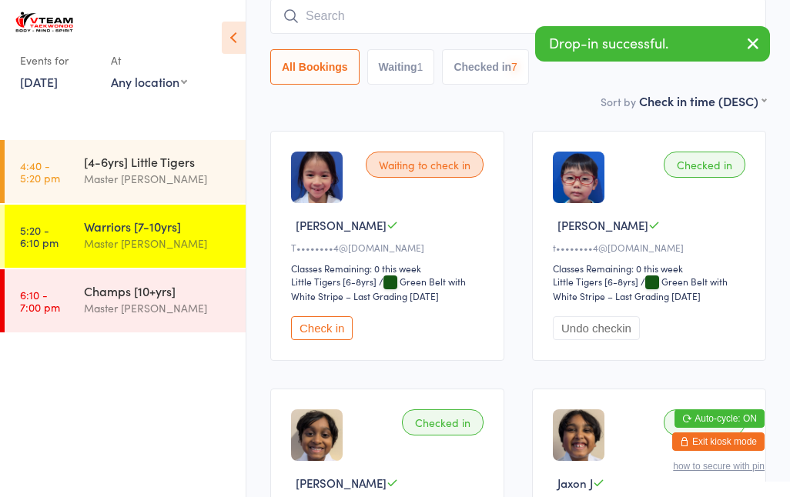
click at [430, 254] on div "T••••••••4@[DOMAIN_NAME]" at bounding box center [389, 247] width 197 height 13
click at [410, 211] on div "Waiting to check in [PERSON_NAME] T T••••••••4@[DOMAIN_NAME] Classes Remaining:…" at bounding box center [387, 246] width 234 height 230
click at [393, 171] on div "Waiting to check in" at bounding box center [425, 165] width 118 height 26
click at [310, 185] on img at bounding box center [317, 178] width 52 height 52
click at [335, 332] on button "Check in" at bounding box center [322, 328] width 62 height 24
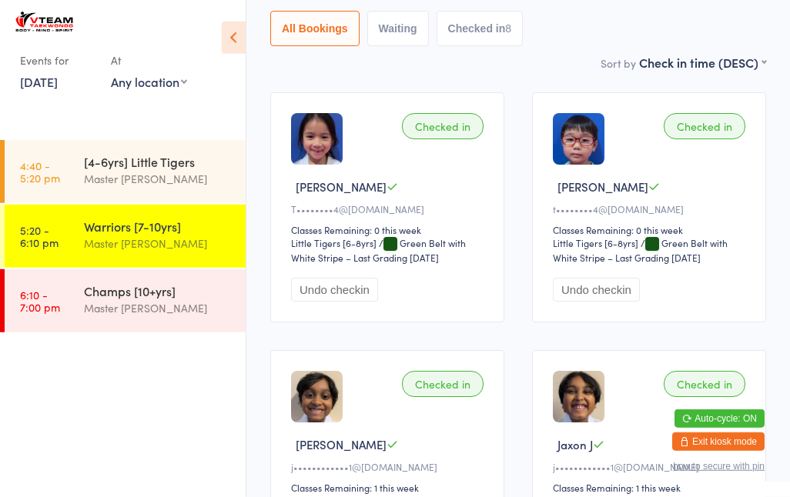
scroll to position [179, 0]
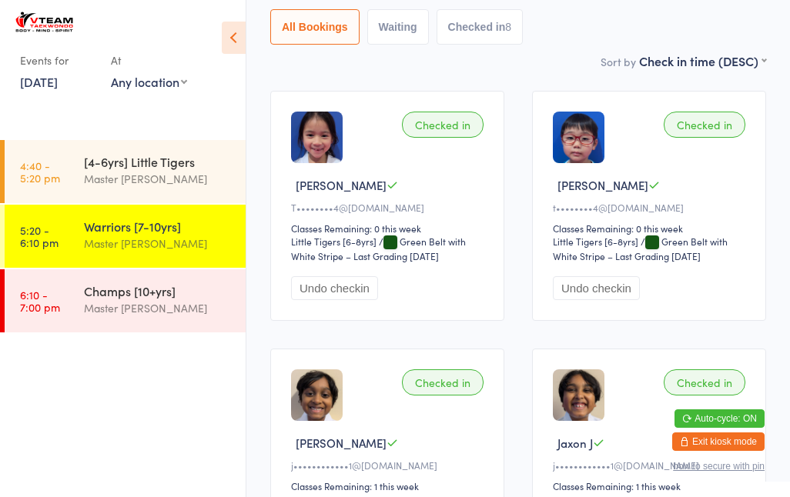
click at [565, 131] on img at bounding box center [579, 138] width 52 height 52
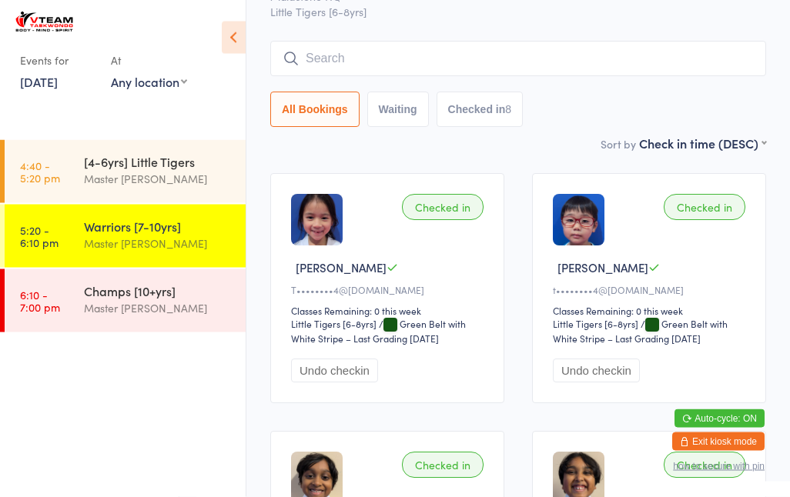
scroll to position [93, 0]
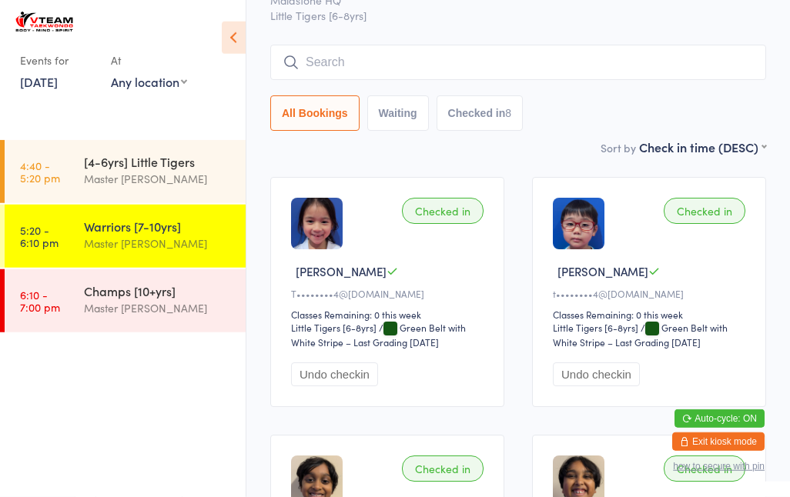
click at [578, 51] on input "search" at bounding box center [518, 62] width 496 height 35
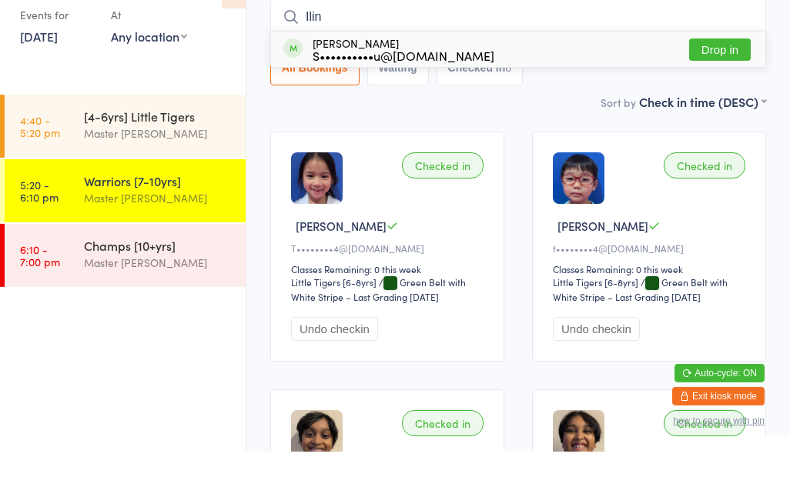
type input "Ilin"
click at [736, 84] on button "Drop in" at bounding box center [720, 95] width 62 height 22
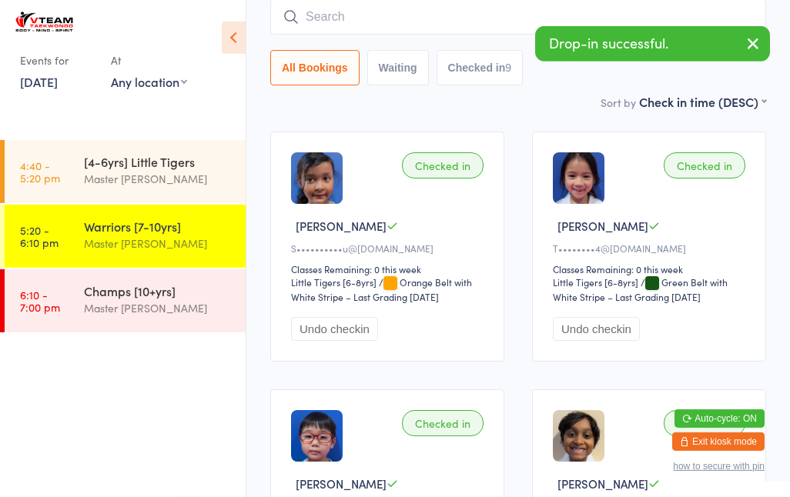
click at [467, 34] on input "search" at bounding box center [518, 16] width 496 height 35
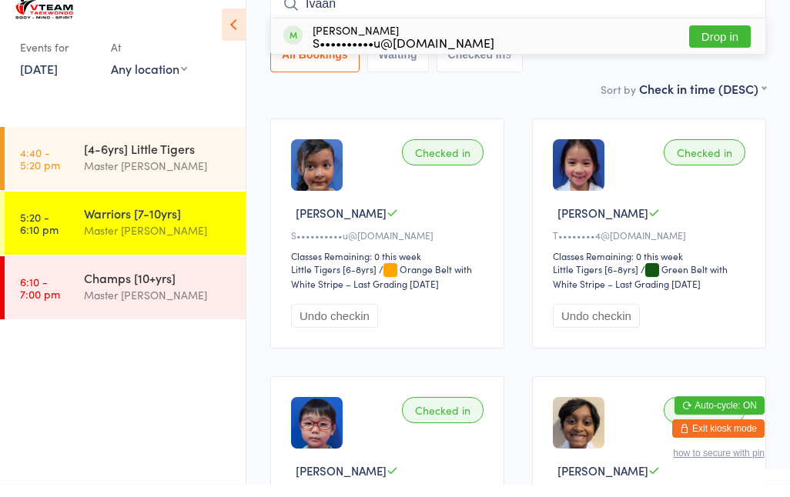
type input "Ivaan"
click at [729, 40] on button "Drop in" at bounding box center [720, 49] width 62 height 22
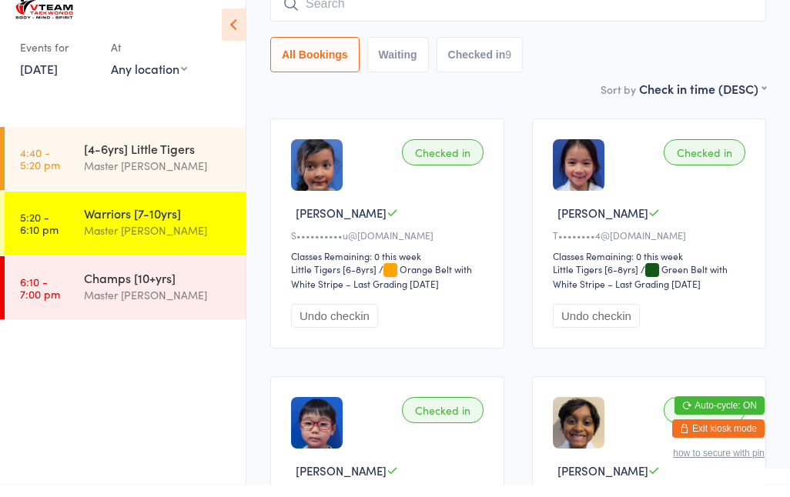
scroll to position [22, 0]
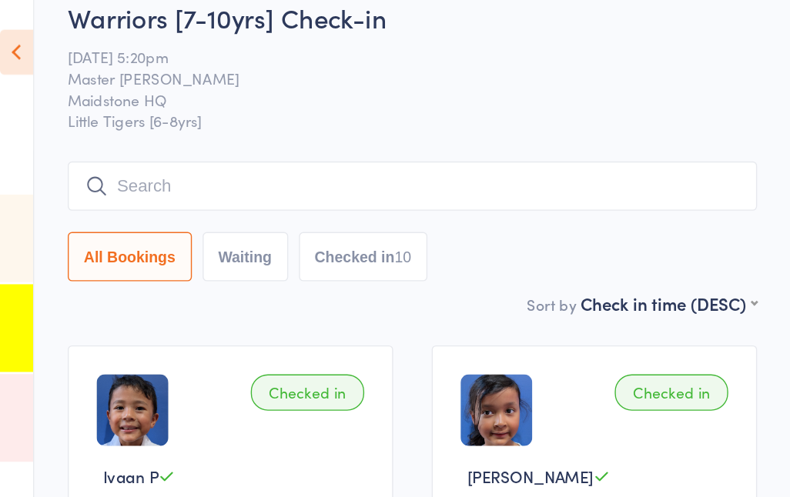
click at [270, 125] on input "search" at bounding box center [518, 133] width 496 height 35
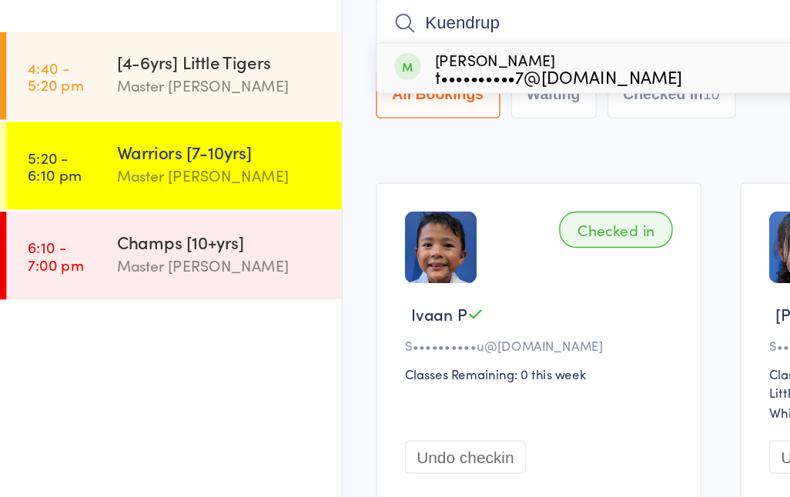
type input "Kuendrup"
click at [373, 166] on div "t••••••••••7@[DOMAIN_NAME]" at bounding box center [402, 172] width 178 height 12
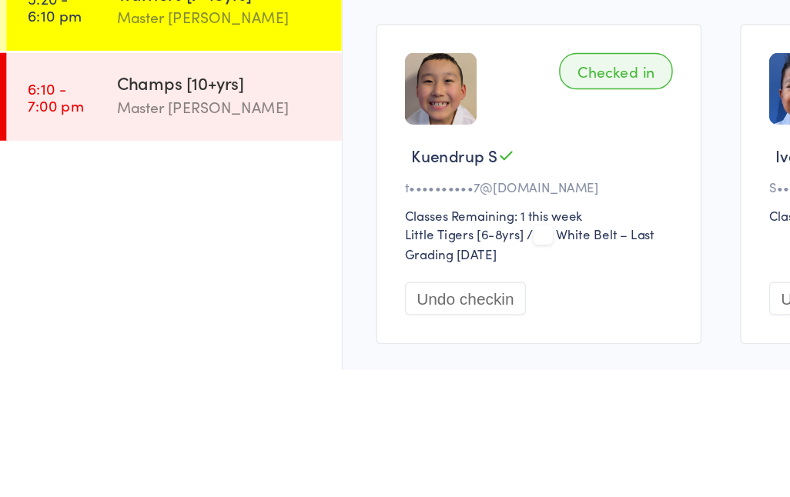
click at [452, 269] on div "Checked in" at bounding box center [443, 282] width 82 height 26
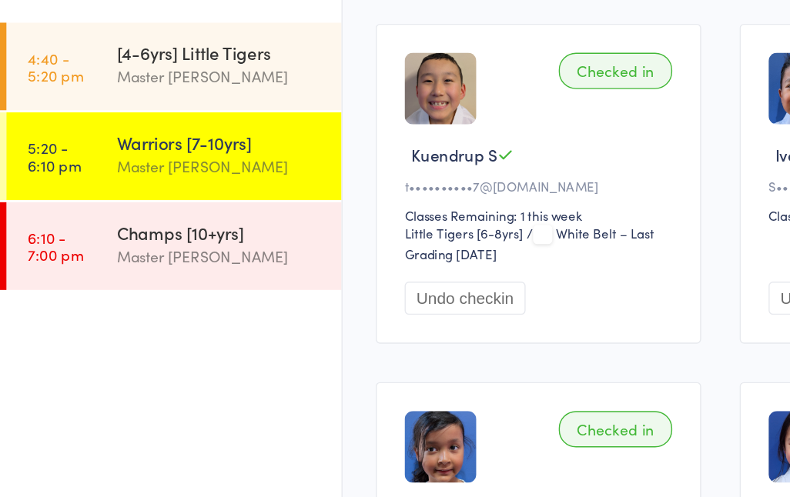
click at [75, 205] on link "5:20 - 6:10 pm Warriors [7-10yrs] Master [PERSON_NAME]" at bounding box center [125, 236] width 241 height 63
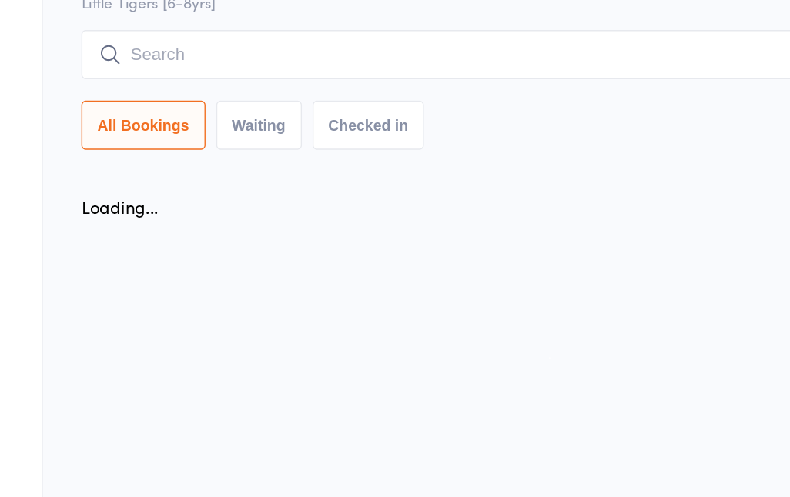
scroll to position [0, 0]
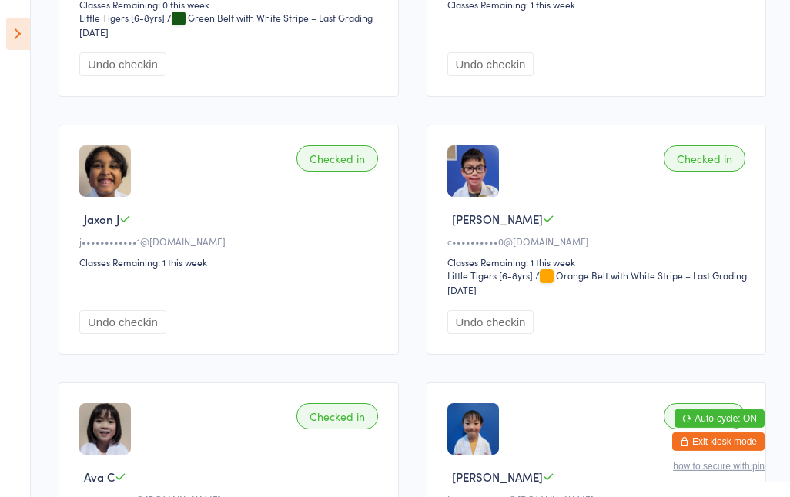
click at [21, 27] on icon at bounding box center [18, 34] width 24 height 32
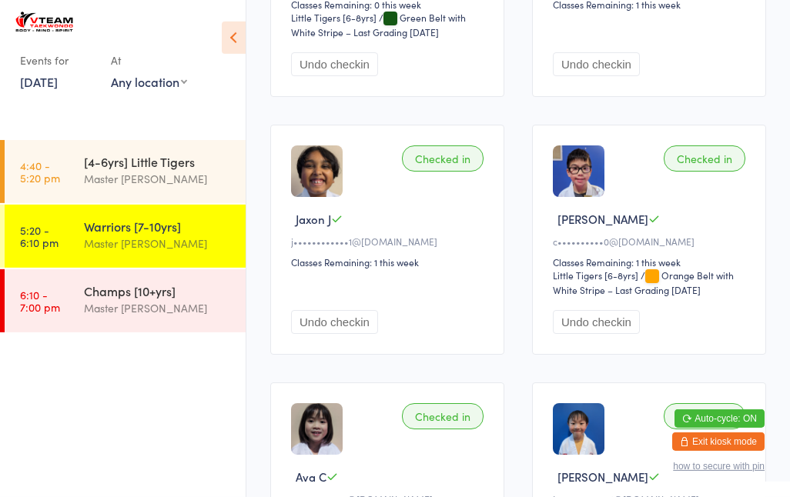
scroll to position [1179, 0]
click at [58, 172] on time "4:40 - 5:20 pm" at bounding box center [40, 171] width 40 height 25
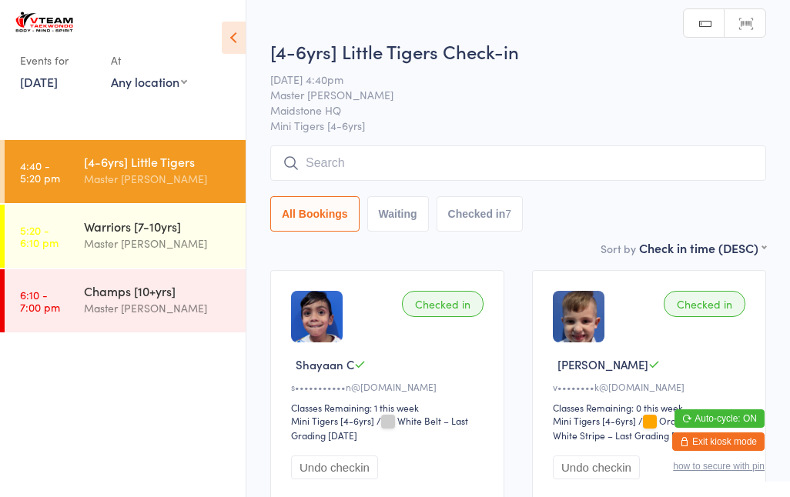
click at [43, 278] on link "6:10 - 7:00 pm Champs [10+yrs] Master [PERSON_NAME]" at bounding box center [125, 300] width 241 height 63
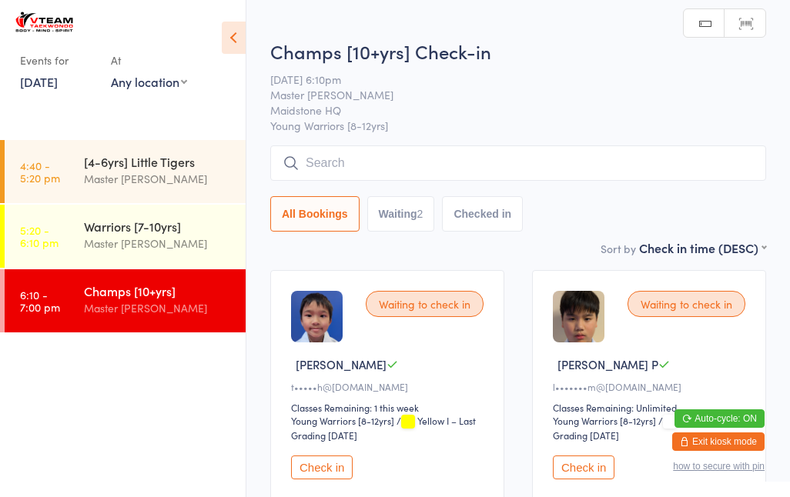
click at [300, 165] on input "search" at bounding box center [518, 162] width 496 height 35
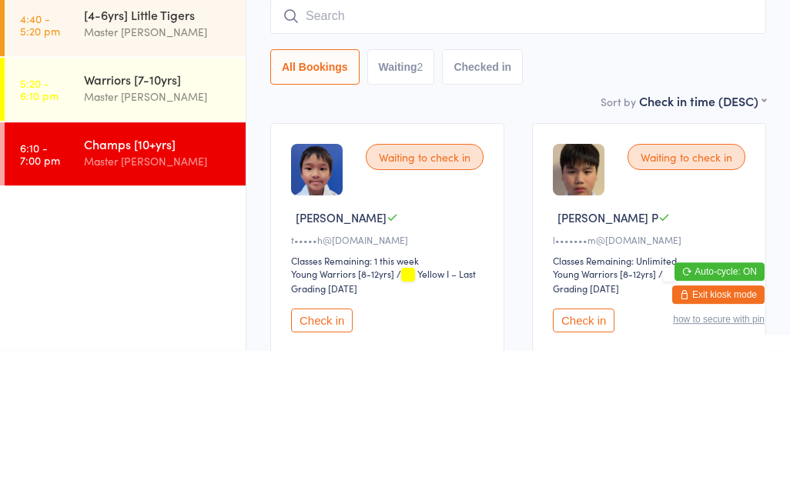
click at [329, 291] on img at bounding box center [317, 317] width 52 height 52
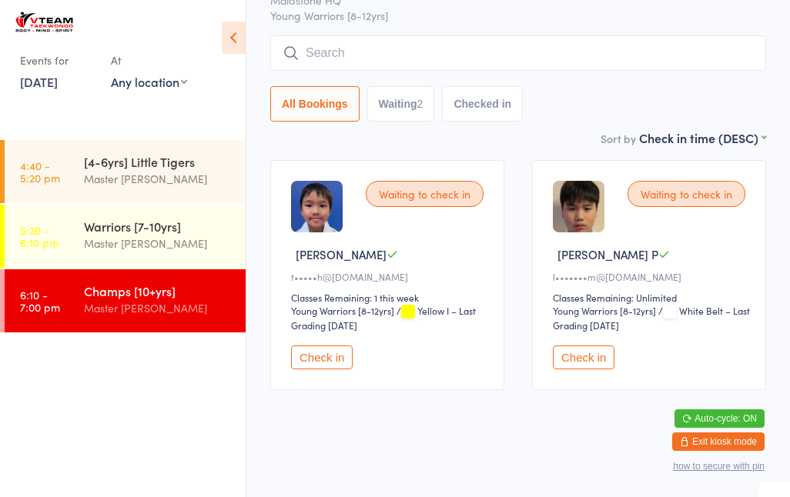
click at [298, 349] on button "Check in" at bounding box center [322, 358] width 62 height 24
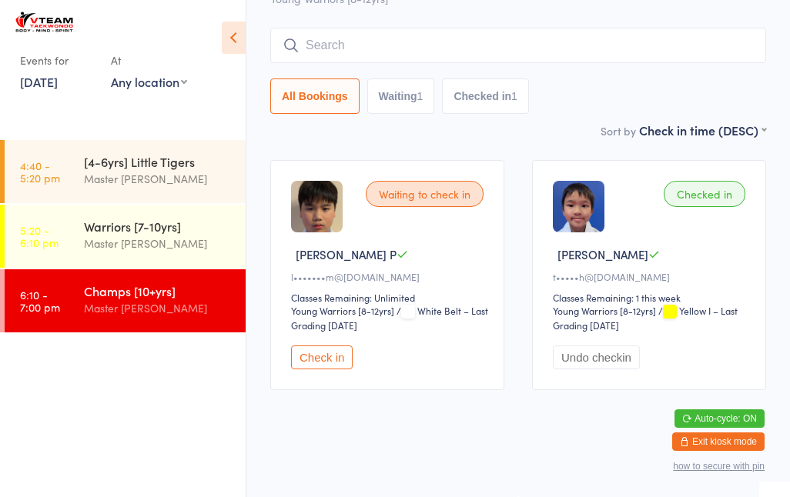
click at [493, 31] on input "search" at bounding box center [518, 45] width 496 height 35
click at [393, 30] on input "[PERSON_NAME]" at bounding box center [518, 45] width 496 height 35
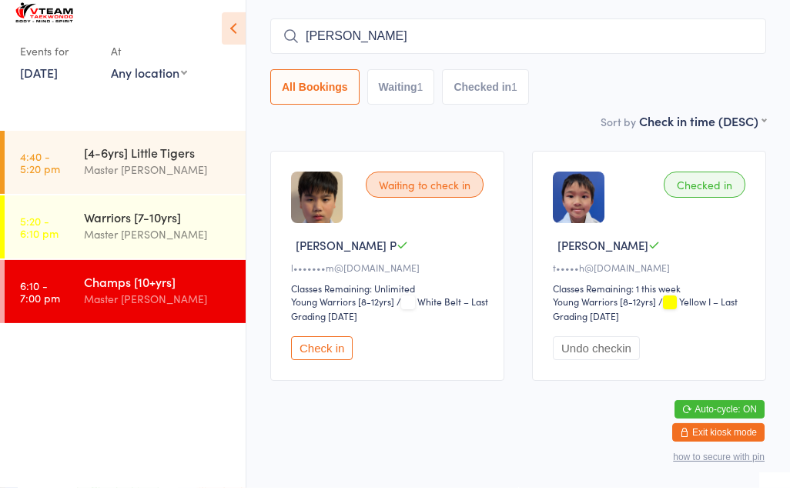
scroll to position [130, 0]
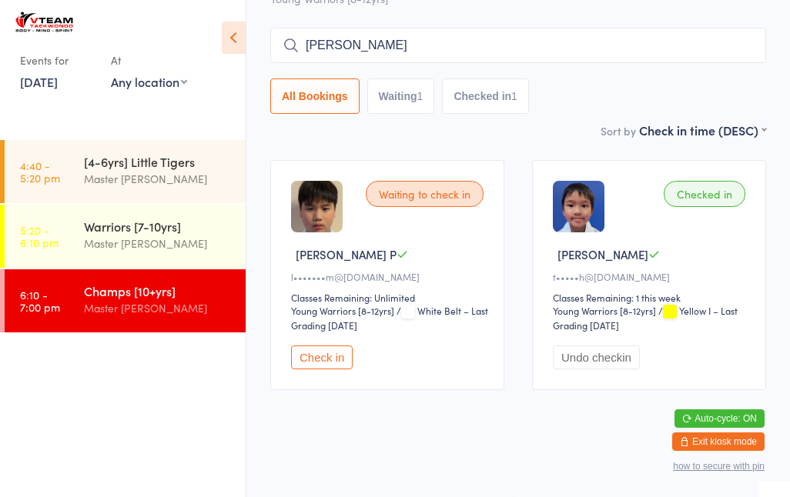
click at [411, 28] on input "[PERSON_NAME]" at bounding box center [518, 45] width 496 height 35
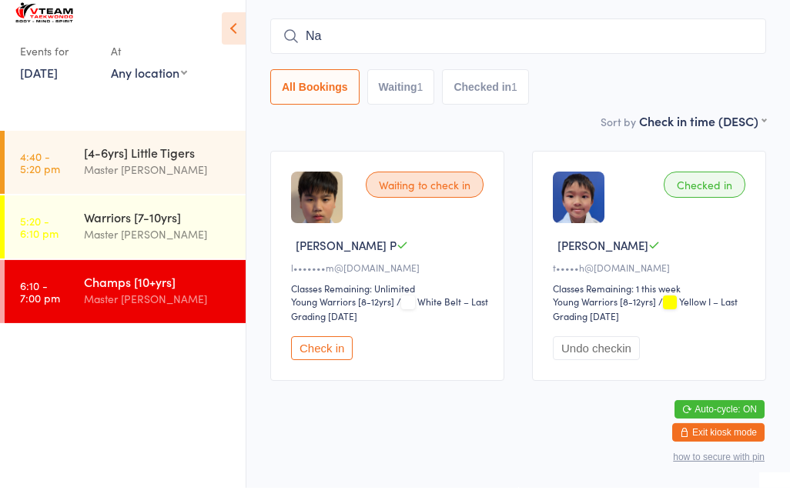
type input "N"
type input "[PERSON_NAME]"
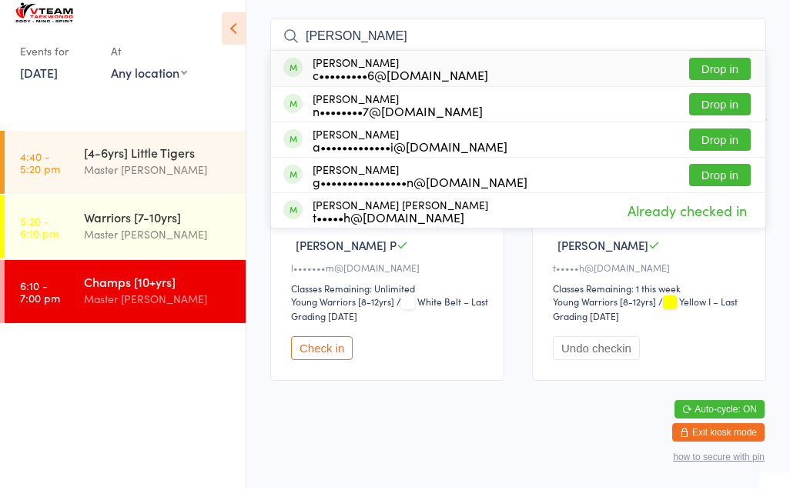
click at [728, 67] on button "Drop in" at bounding box center [720, 78] width 62 height 22
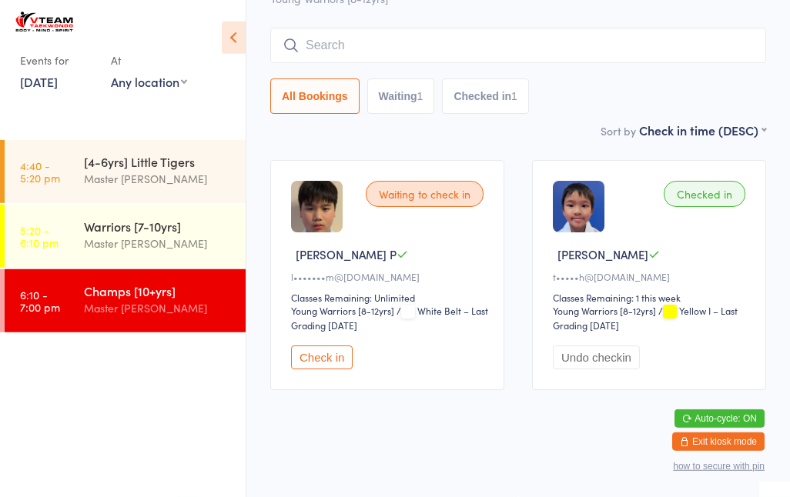
scroll to position [130, 0]
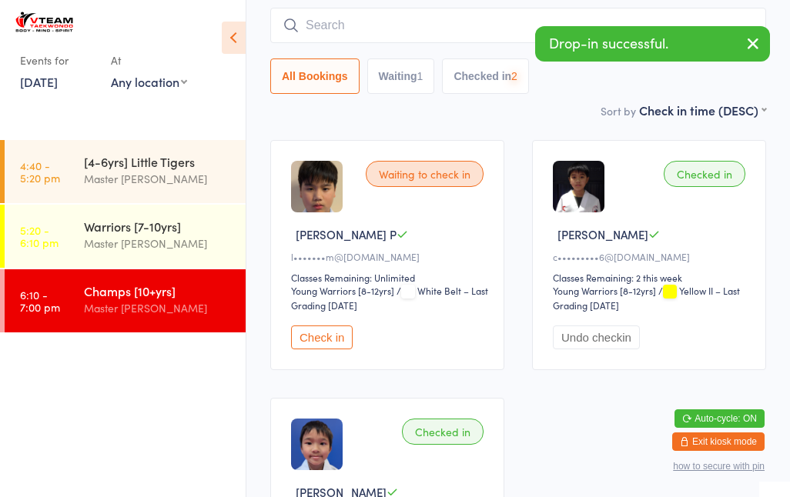
click at [406, 17] on input "search" at bounding box center [518, 25] width 496 height 35
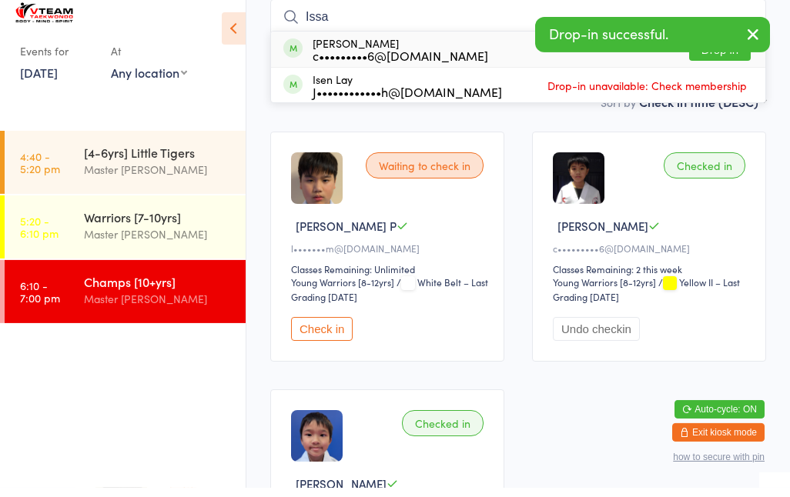
type input "Issa"
click at [721, 54] on button "Drop in" at bounding box center [720, 59] width 62 height 22
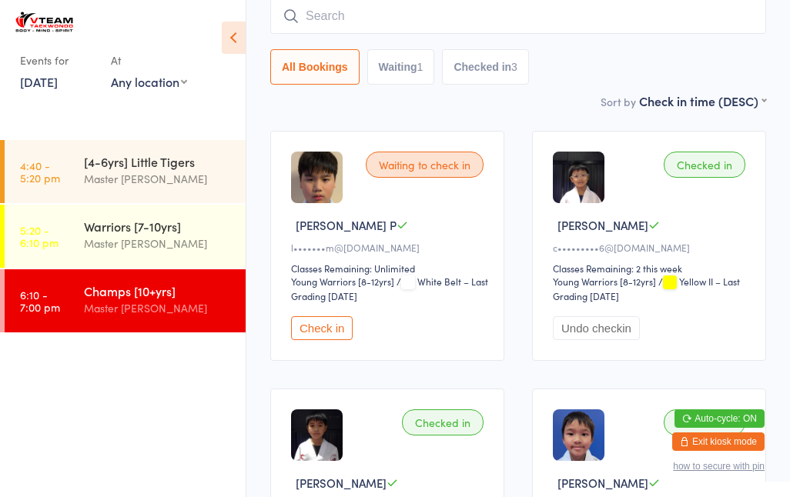
click at [428, 29] on input "search" at bounding box center [518, 15] width 496 height 35
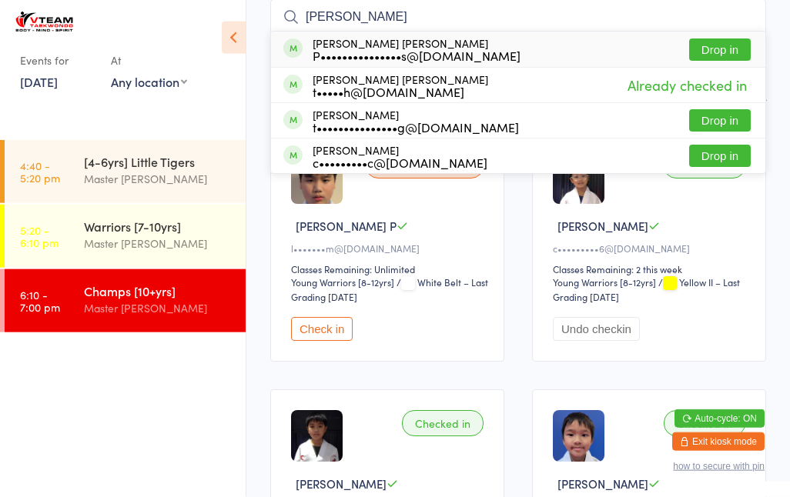
type input "[PERSON_NAME]"
click at [460, 51] on div "P•••••••••••••••s@[DOMAIN_NAME]" at bounding box center [417, 55] width 208 height 12
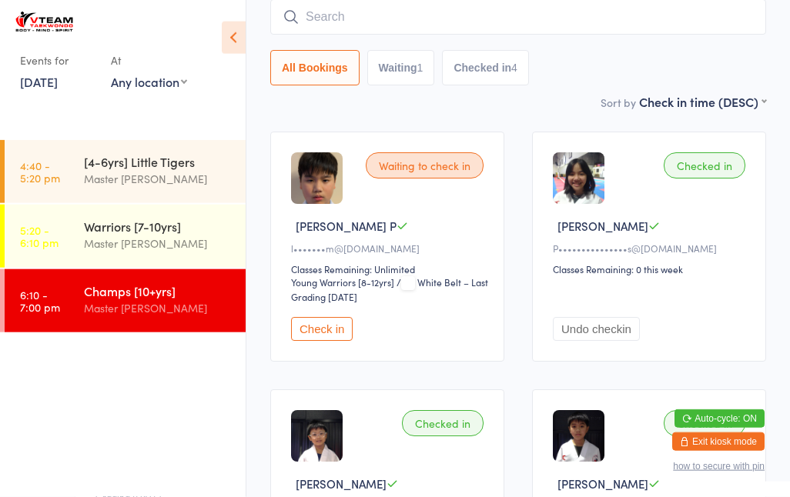
scroll to position [139, 0]
click at [338, 340] on button "Check in" at bounding box center [322, 328] width 62 height 24
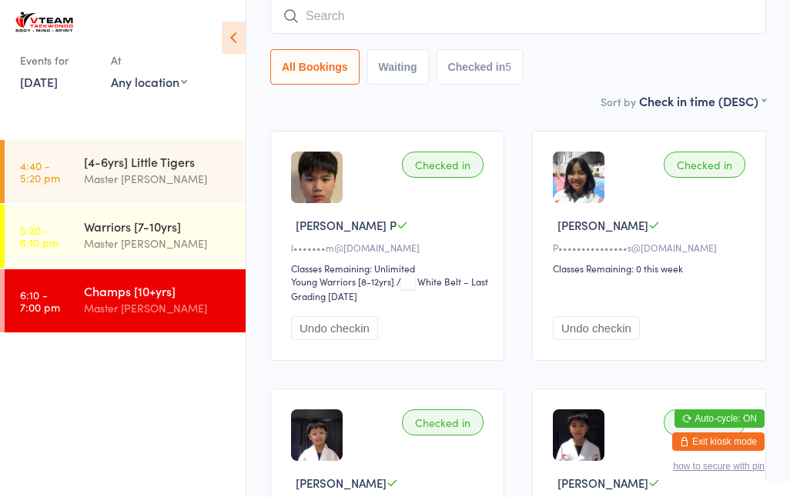
click at [513, 16] on input "search" at bounding box center [518, 15] width 496 height 35
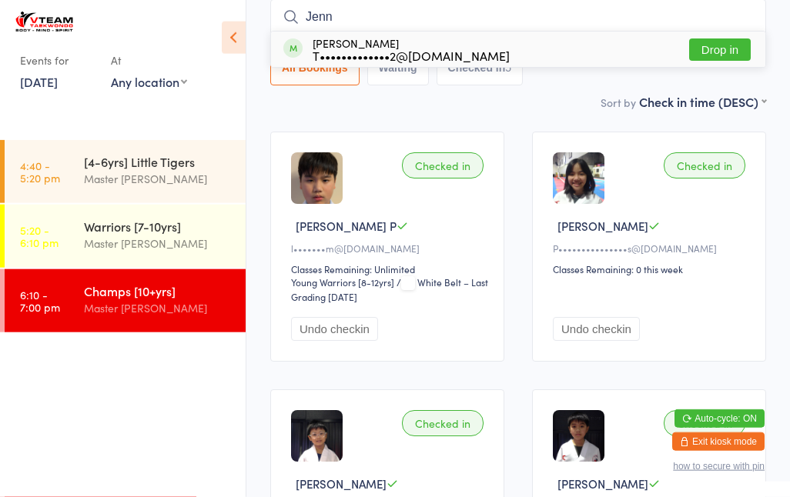
type input "Jenn"
click at [717, 45] on button "Drop in" at bounding box center [720, 49] width 62 height 22
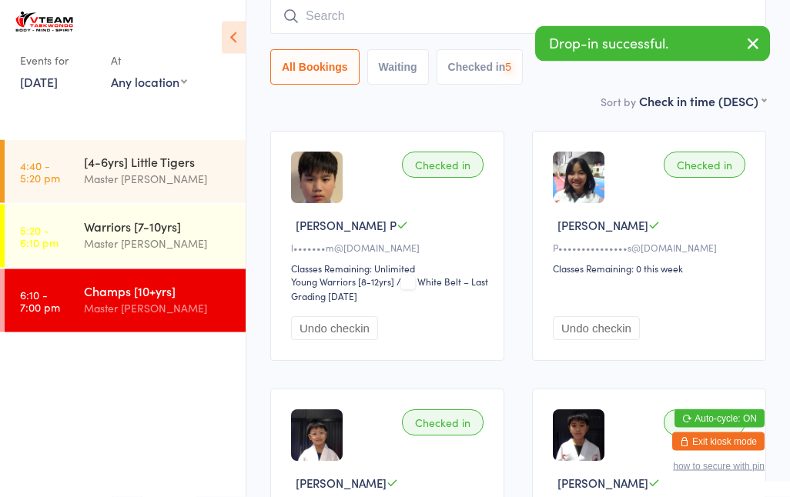
scroll to position [139, 0]
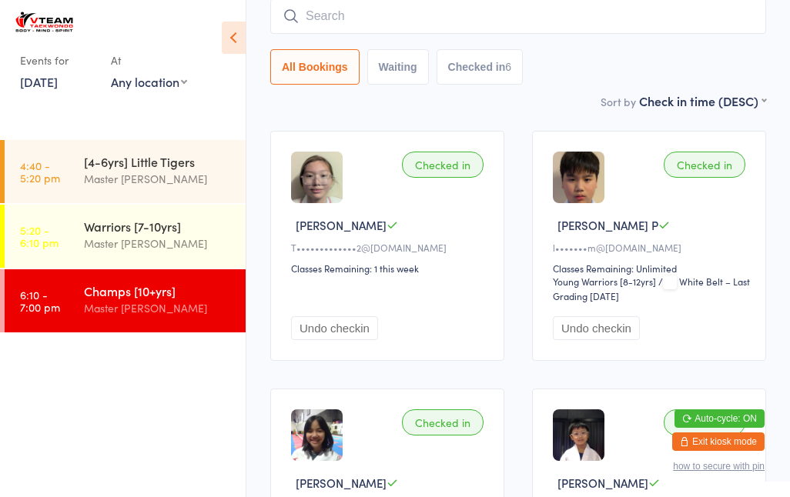
click at [624, 15] on input "search" at bounding box center [518, 15] width 496 height 35
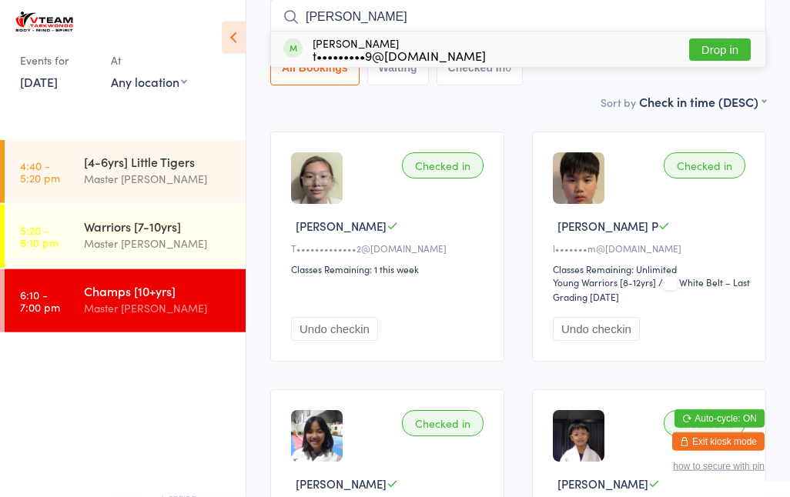
type input "[PERSON_NAME]"
click at [719, 61] on button "Drop in" at bounding box center [720, 49] width 62 height 22
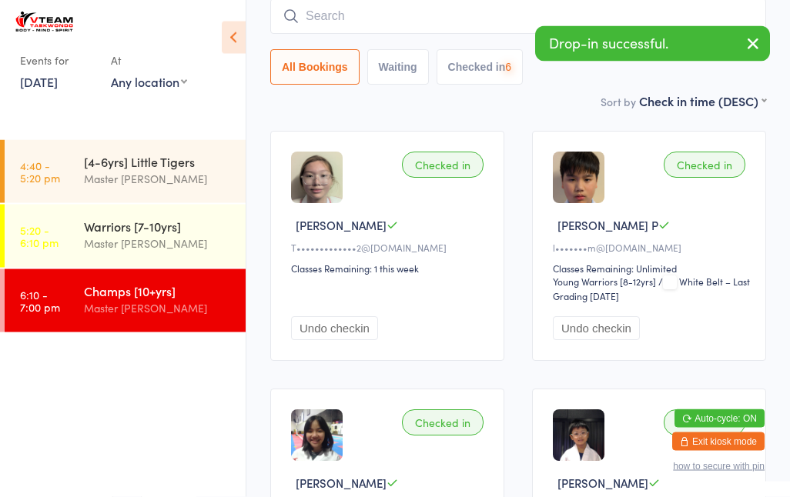
scroll to position [139, 0]
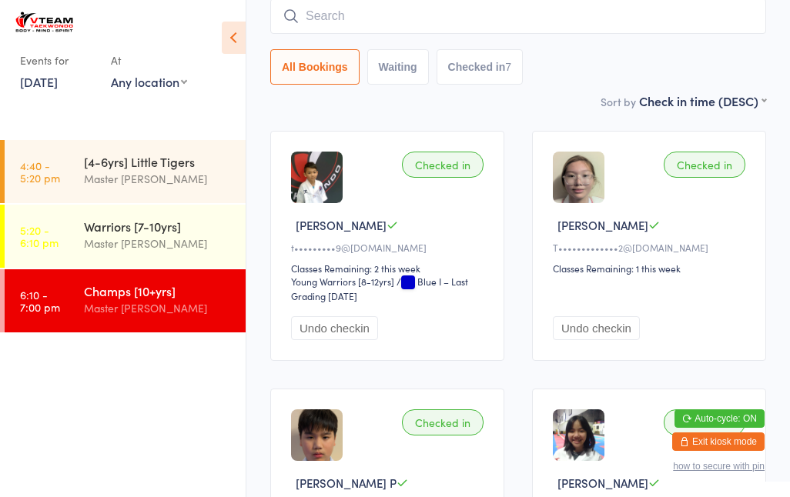
click at [416, 67] on button "Waiting" at bounding box center [398, 66] width 62 height 35
select select "0"
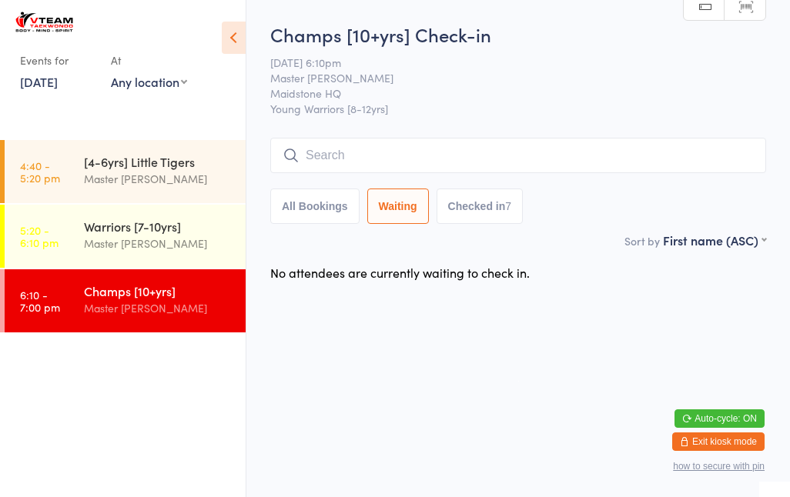
click at [393, 155] on input "search" at bounding box center [518, 155] width 496 height 35
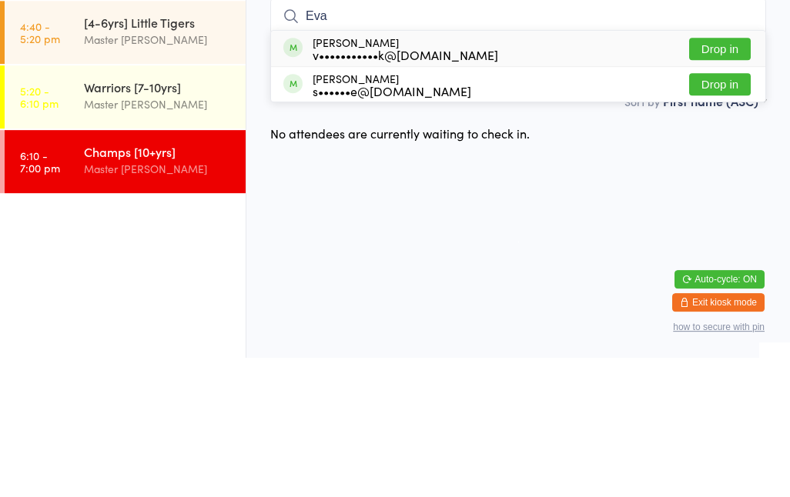
type input "Eva"
click at [719, 177] on button "Drop in" at bounding box center [720, 188] width 62 height 22
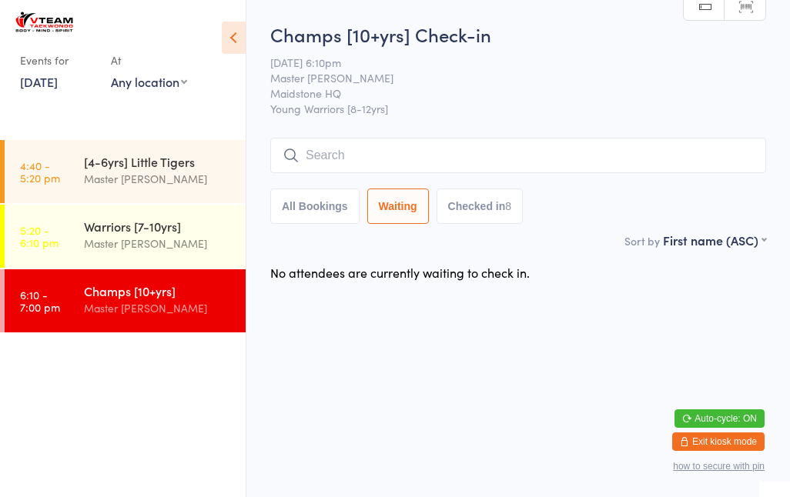
click at [156, 319] on div "Champs [10+yrs] Master [PERSON_NAME]" at bounding box center [165, 299] width 162 height 61
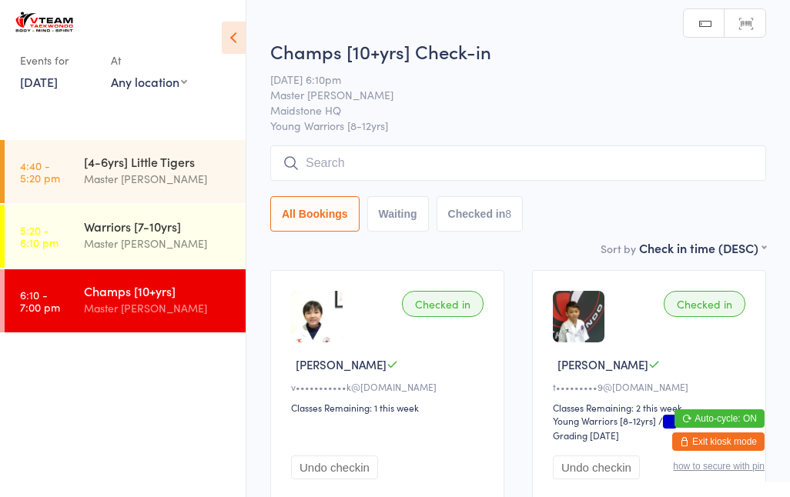
click at [570, 149] on input "search" at bounding box center [518, 162] width 496 height 35
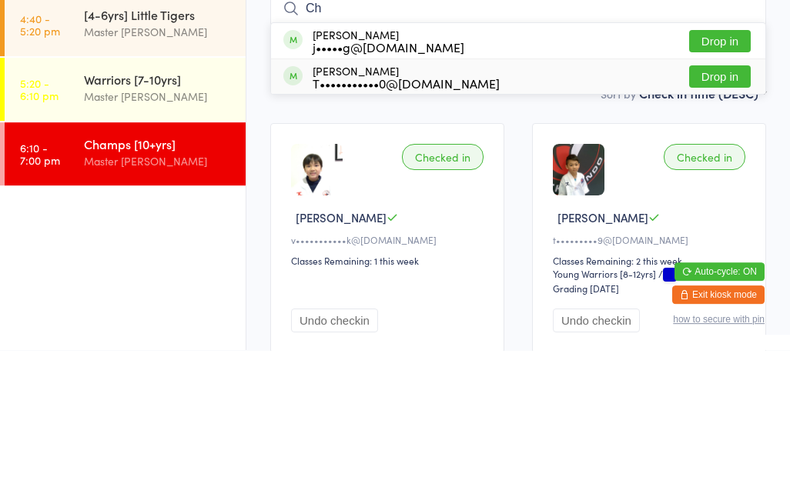
type input "Ch"
click at [484, 206] on div "[PERSON_NAME] T•••••••••••0@[DOMAIN_NAME] Drop in" at bounding box center [518, 223] width 494 height 35
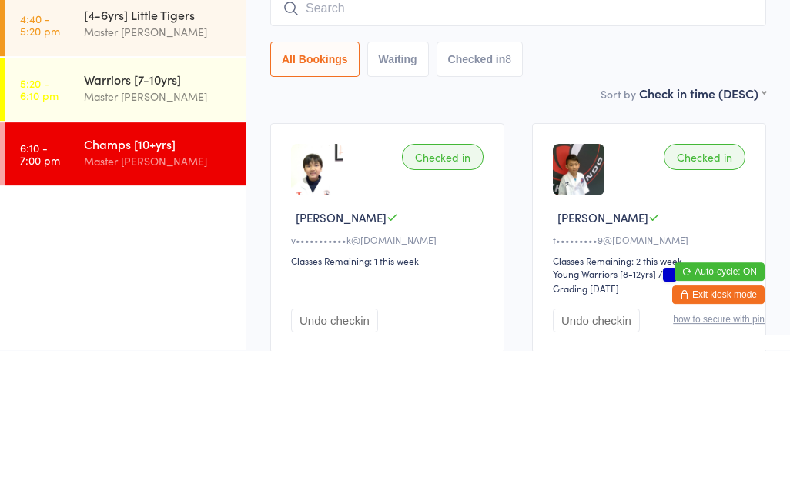
scroll to position [147, 0]
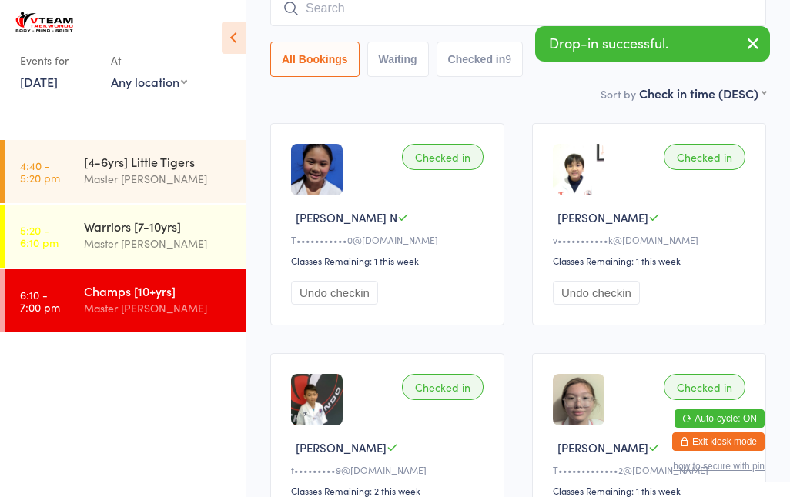
click at [481, 10] on input "search" at bounding box center [518, 8] width 496 height 35
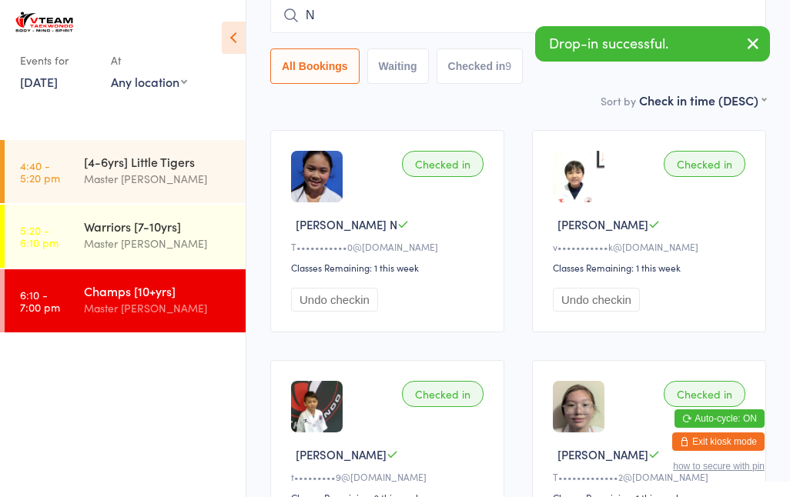
scroll to position [139, 0]
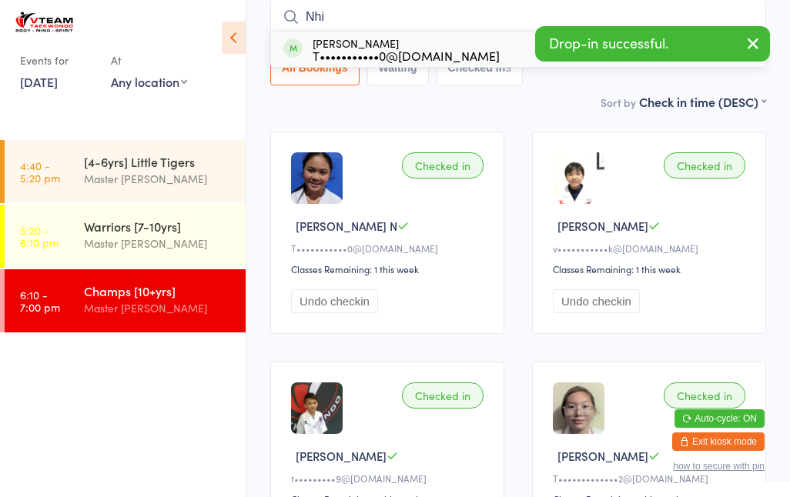
type input "Nhi"
click at [462, 45] on div "[PERSON_NAME] T•••••••••••0@[DOMAIN_NAME] Drop in" at bounding box center [518, 49] width 494 height 35
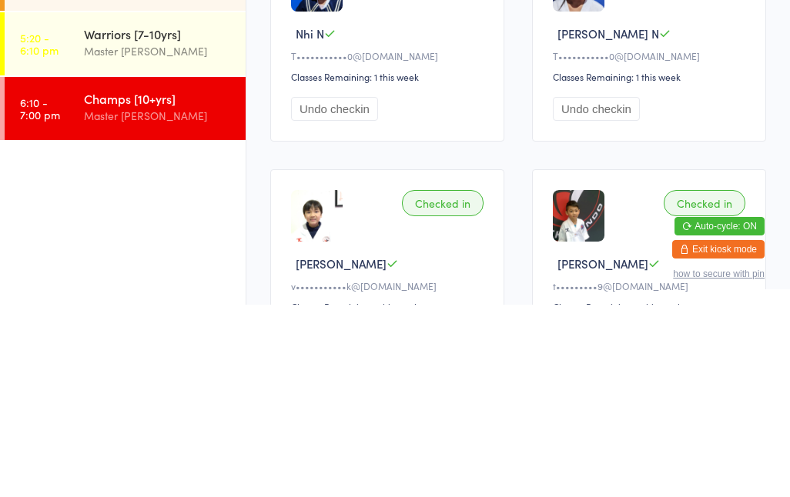
click at [201, 299] on div "Master [PERSON_NAME]" at bounding box center [158, 308] width 149 height 18
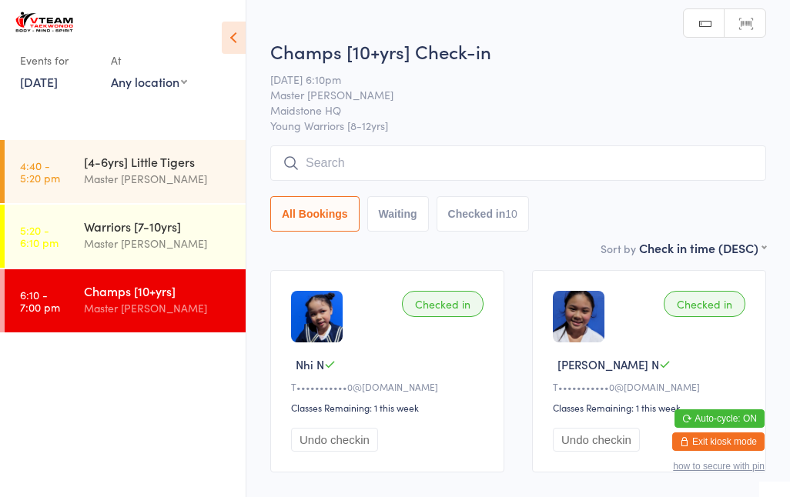
click at [433, 180] on input "search" at bounding box center [518, 162] width 496 height 35
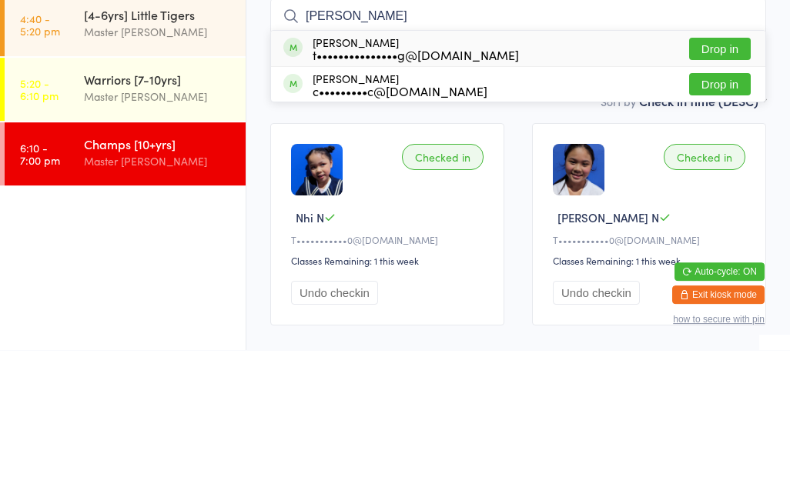
type input "[PERSON_NAME]"
click at [721, 185] on button "Drop in" at bounding box center [720, 196] width 62 height 22
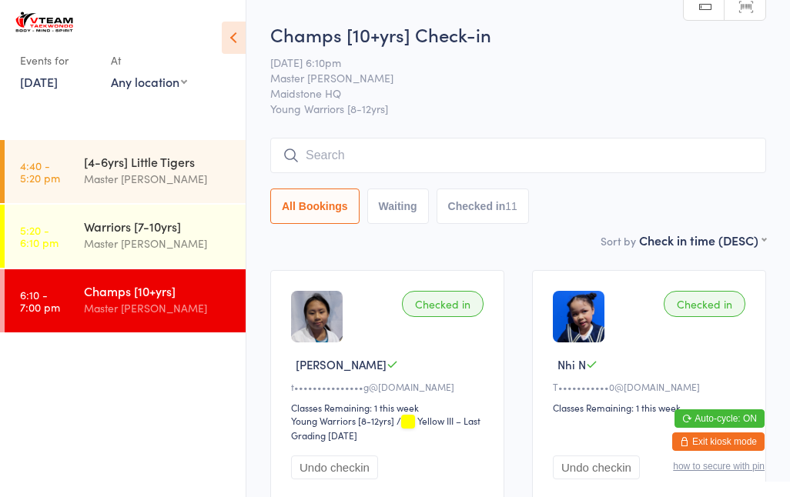
click at [391, 147] on input "search" at bounding box center [518, 155] width 496 height 35
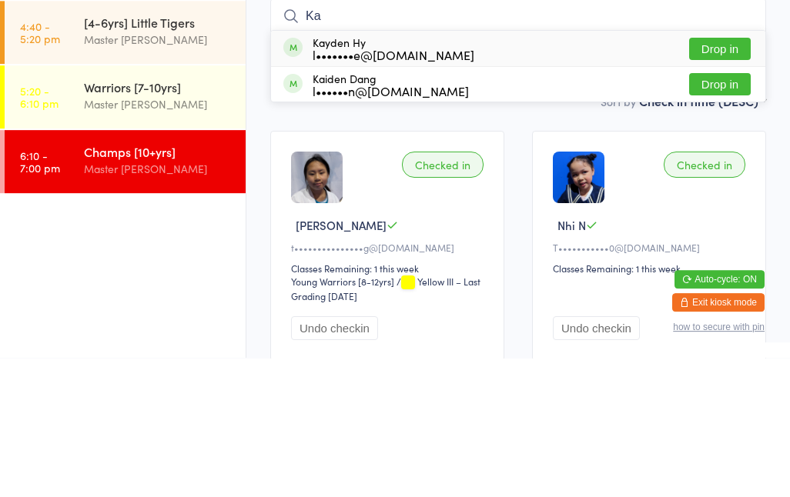
type input "Ka"
click at [344, 224] on div "l••••••n@[DOMAIN_NAME]" at bounding box center [391, 230] width 156 height 12
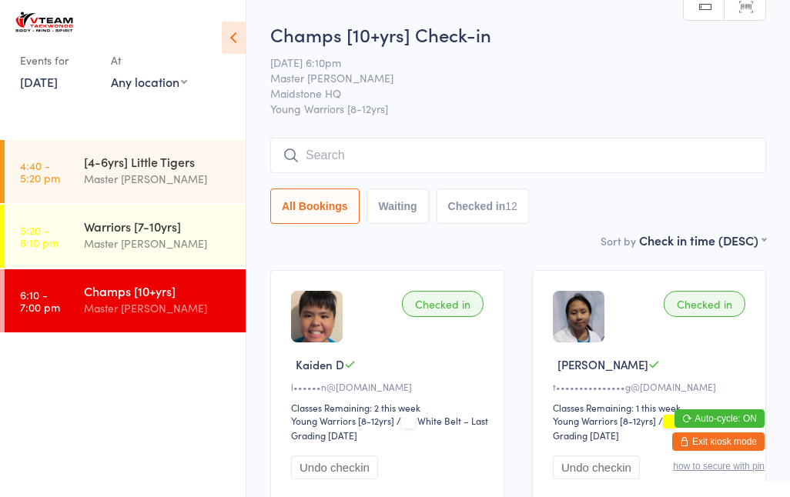
click at [178, 254] on div "Warriors [7-10yrs] Master [PERSON_NAME]" at bounding box center [165, 235] width 162 height 61
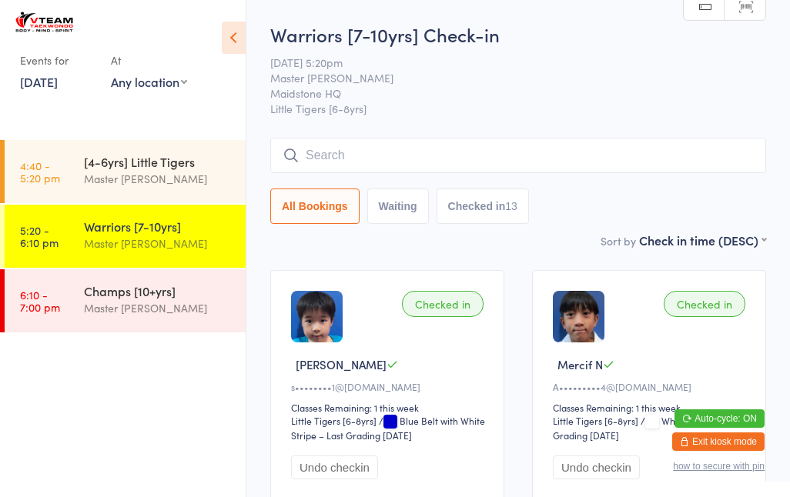
click at [172, 299] on div "Champs [10+yrs]" at bounding box center [158, 291] width 149 height 17
